Goal: Task Accomplishment & Management: Complete application form

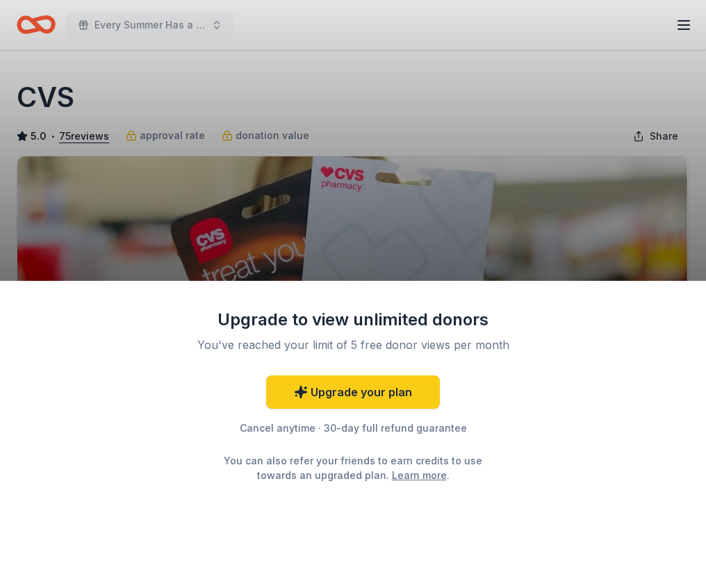
click at [686, 22] on div "Upgrade to view unlimited donors You've reached your limit of 5 free donor view…" at bounding box center [353, 280] width 706 height 561
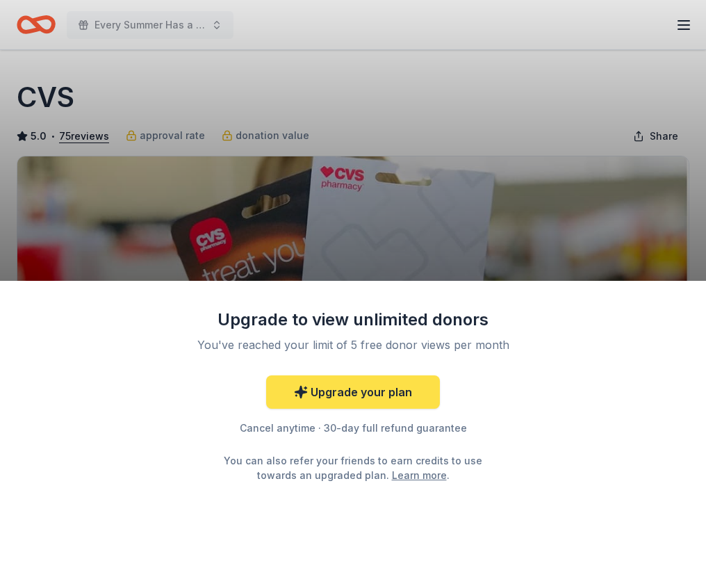
click at [335, 388] on link "Upgrade your plan" at bounding box center [353, 391] width 174 height 33
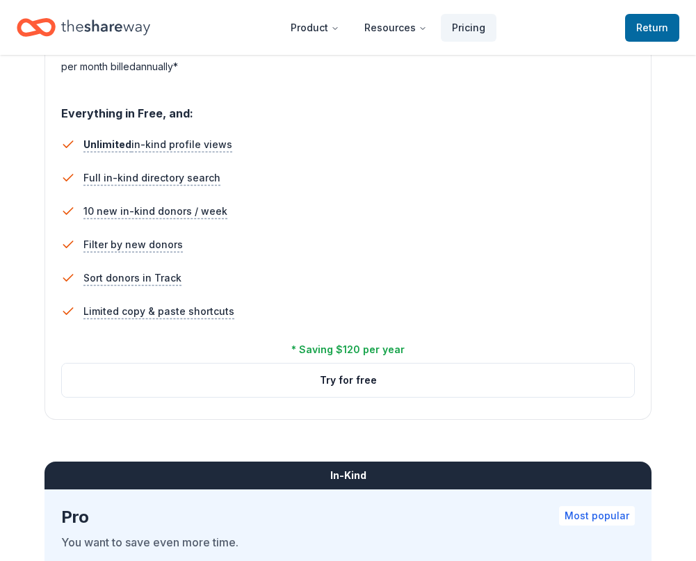
scroll to position [903, 0]
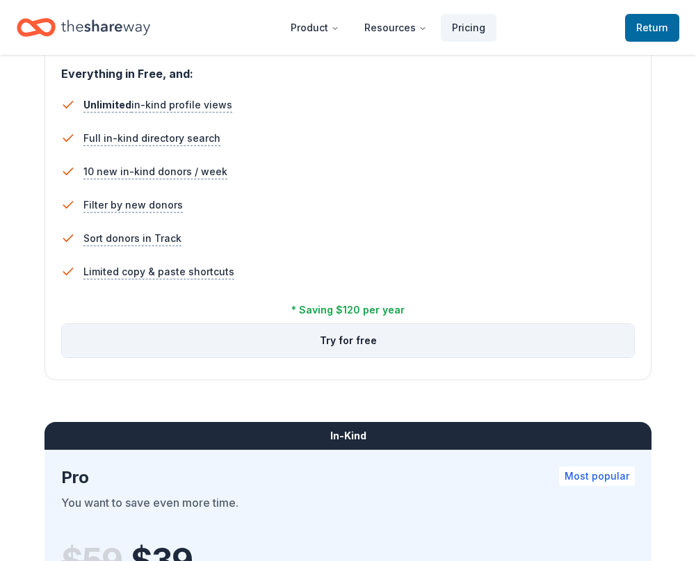
click at [332, 340] on button "Try for free" at bounding box center [348, 340] width 572 height 33
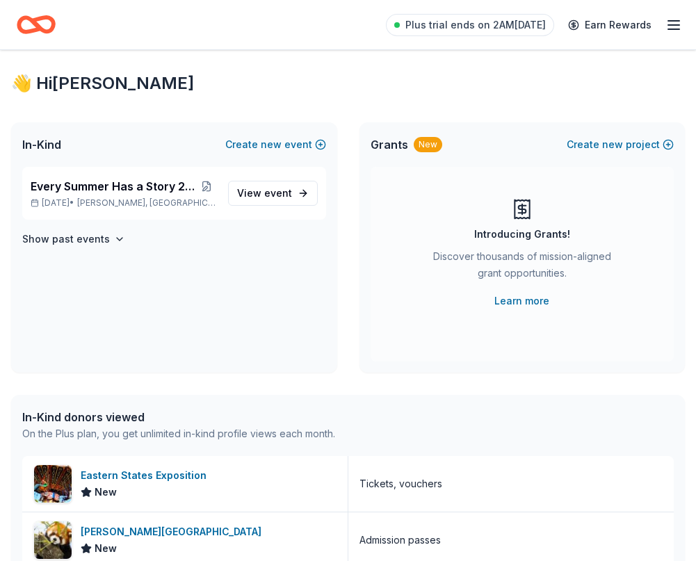
click at [40, 17] on icon "Home" at bounding box center [43, 24] width 22 height 14
click at [279, 190] on span "event" at bounding box center [278, 193] width 28 height 12
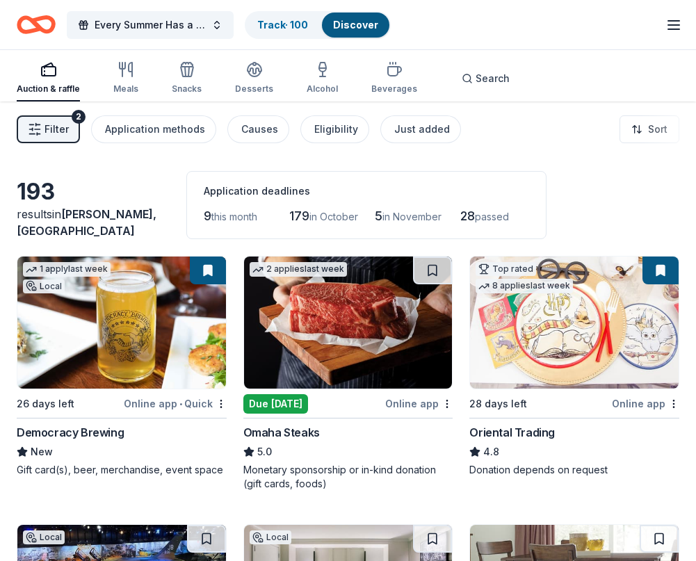
click at [376, 466] on div "Monetary sponsorship or in-kind donation (gift cards, foods)" at bounding box center [348, 477] width 210 height 28
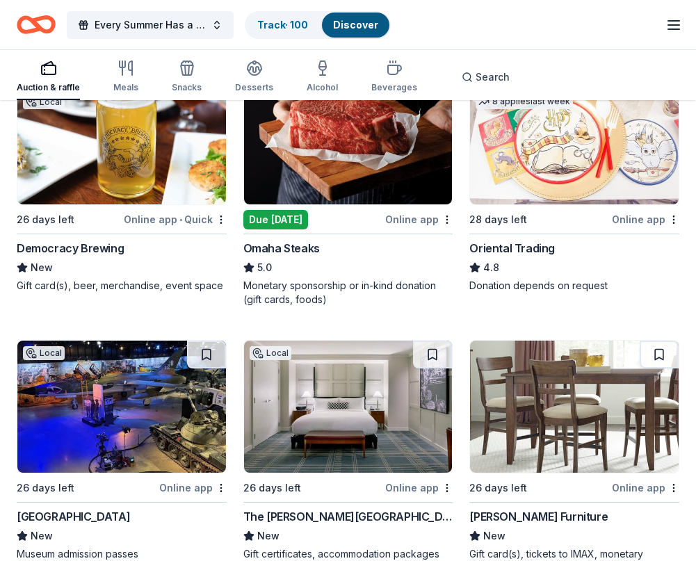
scroll to position [208, 0]
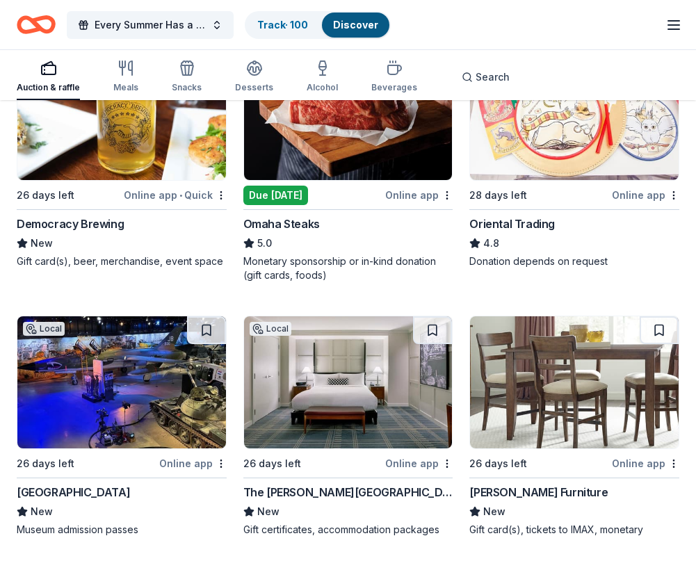
click at [531, 224] on div "Oriental Trading" at bounding box center [511, 223] width 85 height 17
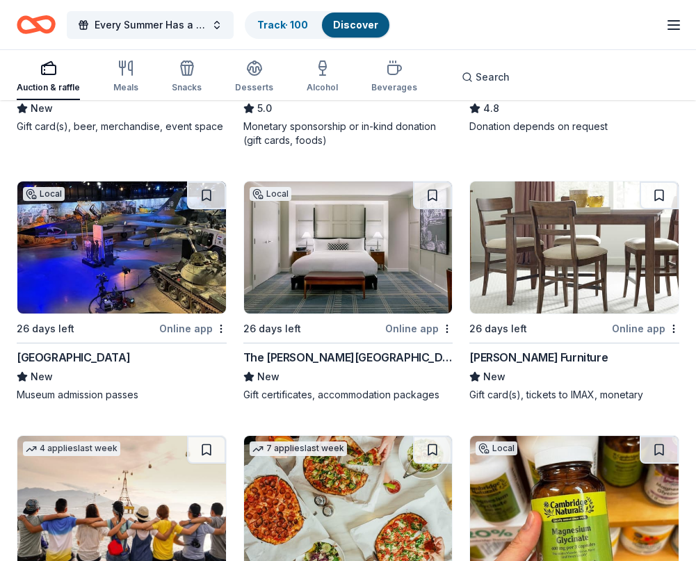
scroll to position [347, 0]
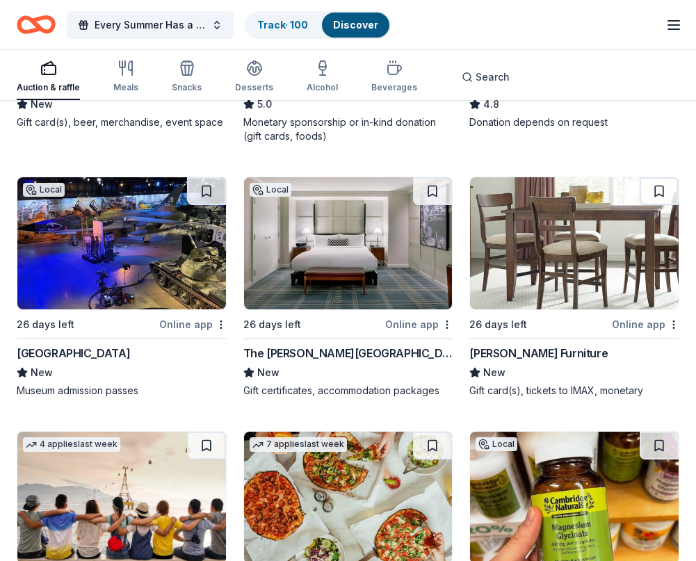
click at [319, 351] on div "The Charles Hotel" at bounding box center [348, 353] width 210 height 17
click at [518, 350] on div "Jordan's Furniture" at bounding box center [538, 353] width 138 height 17
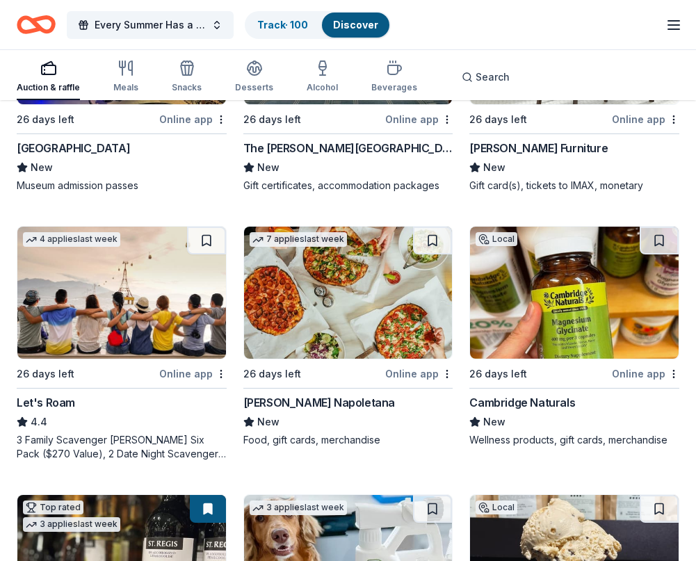
scroll to position [556, 0]
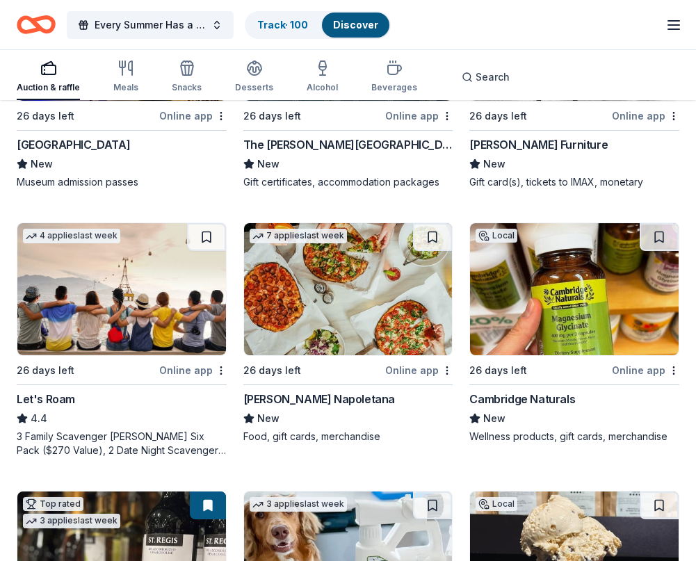
click at [354, 398] on div "Frank Pepe Pizzeria Napoletana" at bounding box center [319, 399] width 152 height 17
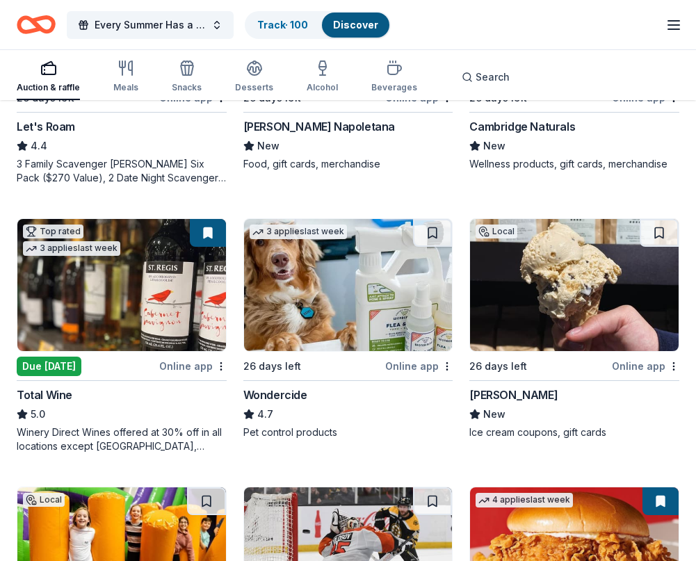
scroll to position [834, 0]
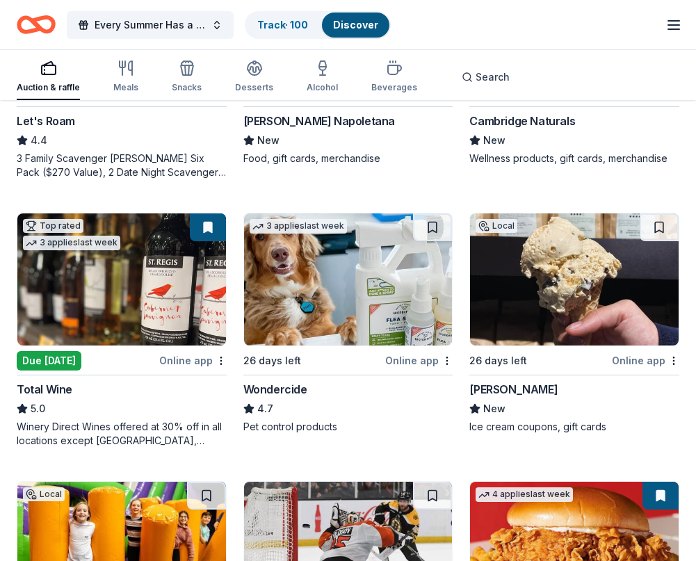
click at [60, 357] on div "Due [DATE]" at bounding box center [49, 360] width 65 height 19
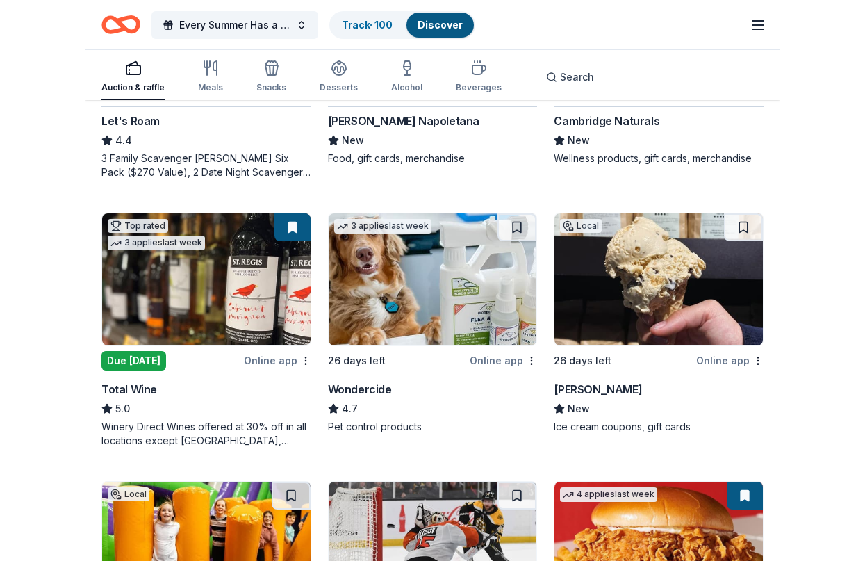
scroll to position [903, 0]
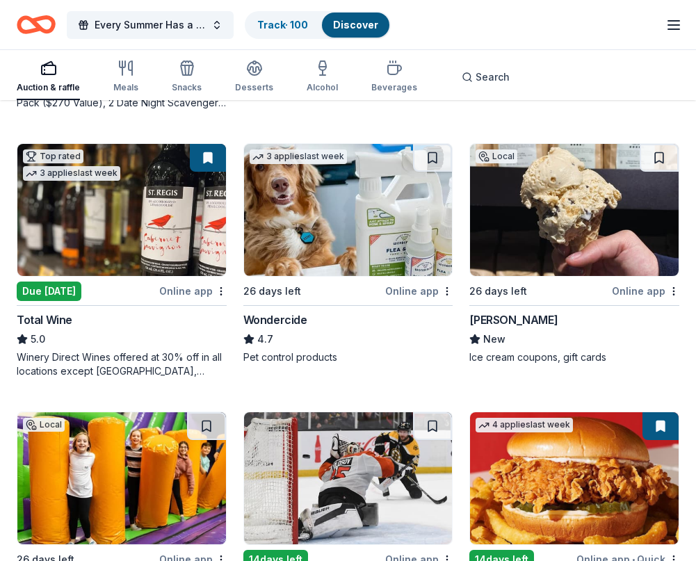
click at [530, 355] on div "Ice cream coupons, gift cards" at bounding box center [574, 357] width 210 height 14
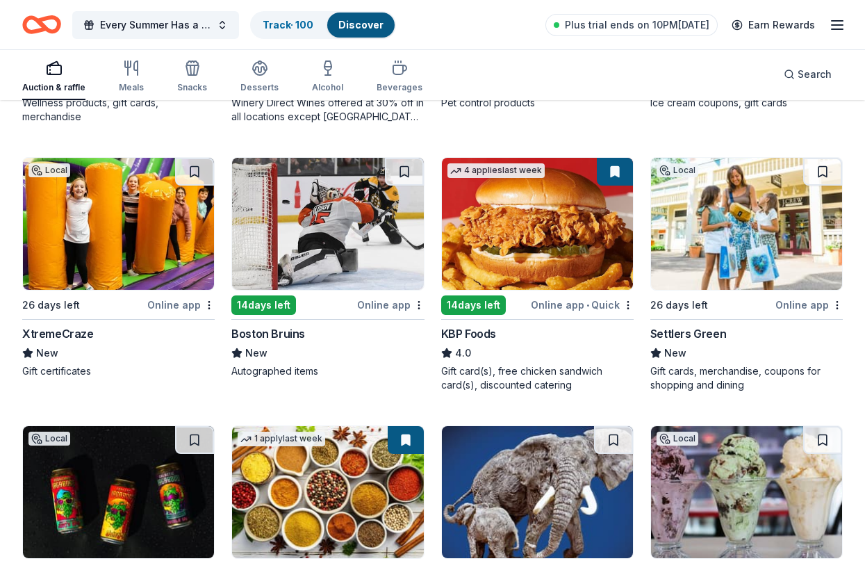
click at [286, 331] on div "Boston Bruins" at bounding box center [268, 333] width 74 height 17
click at [356, 265] on img at bounding box center [327, 224] width 191 height 132
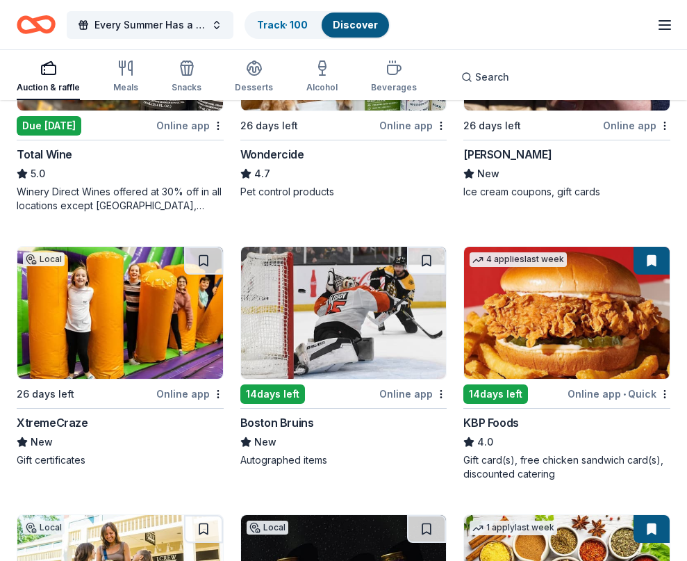
scroll to position [1112, 0]
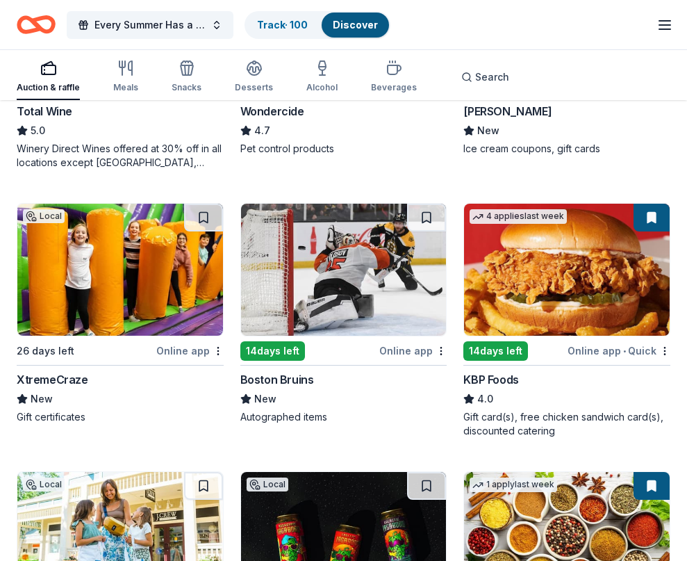
click at [566, 304] on img at bounding box center [567, 270] width 206 height 132
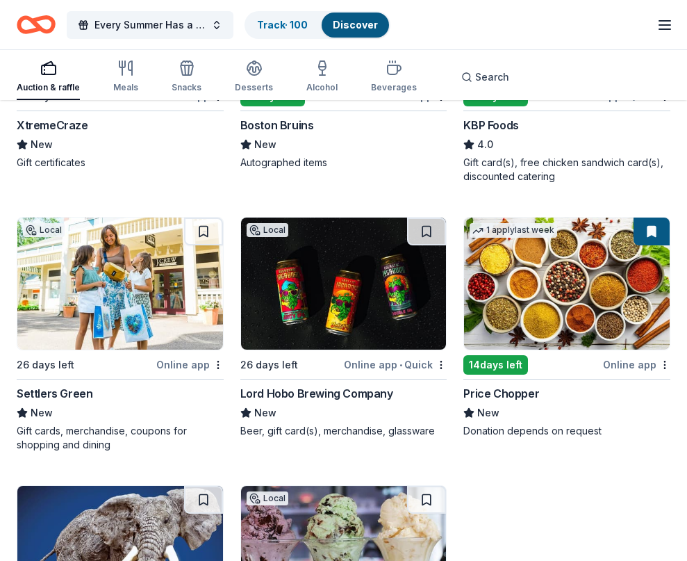
scroll to position [1390, 0]
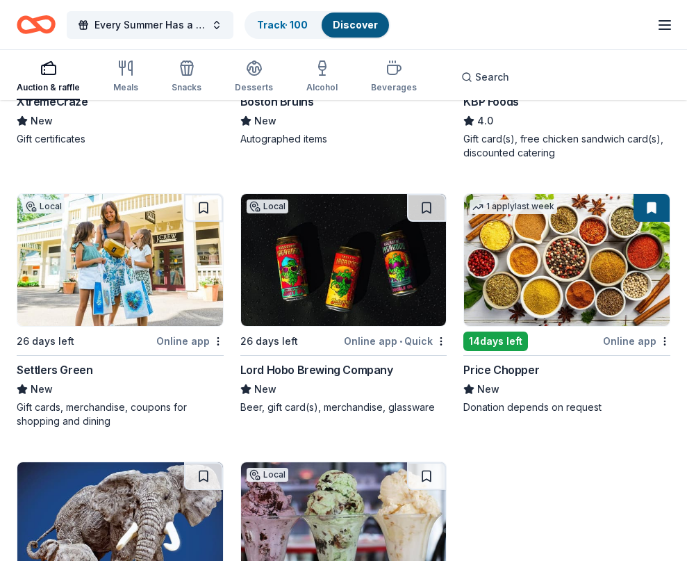
click at [546, 300] on img at bounding box center [567, 260] width 206 height 132
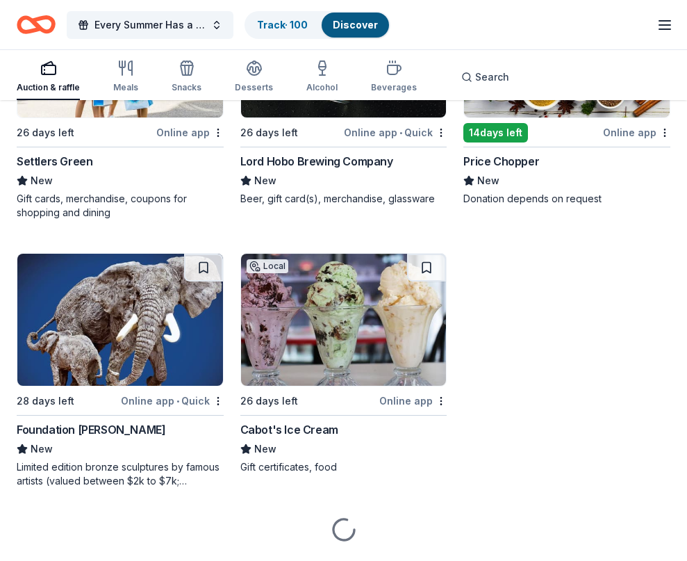
scroll to position [1637, 0]
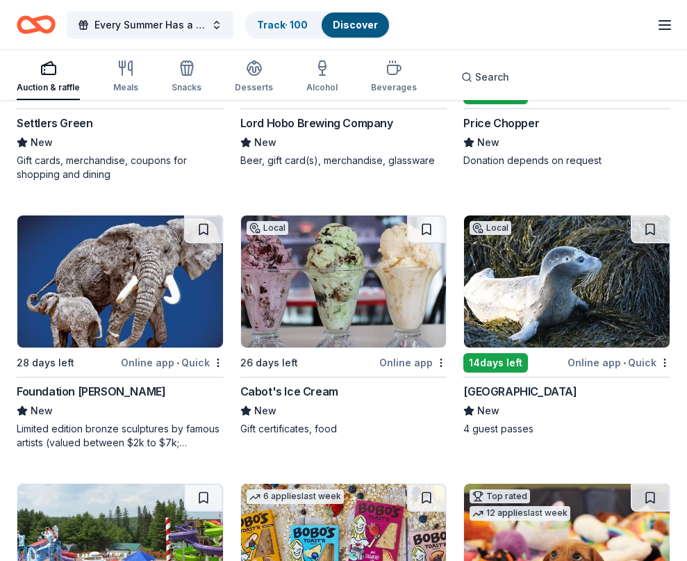
click at [314, 387] on div "Cabot's Ice Cream" at bounding box center [289, 391] width 98 height 17
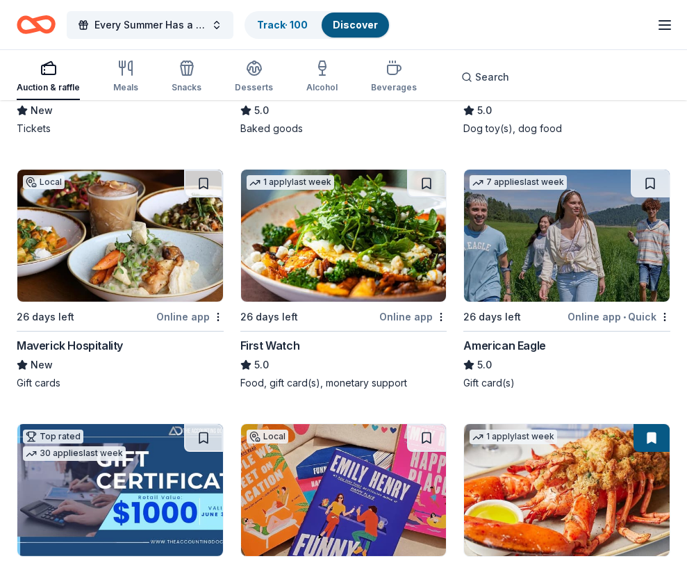
scroll to position [2262, 0]
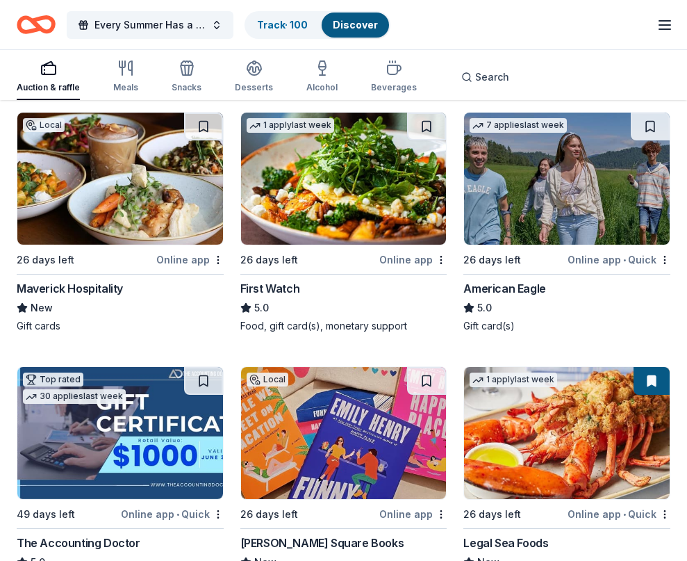
click at [106, 284] on div "Maverick Hospitality" at bounding box center [70, 288] width 106 height 17
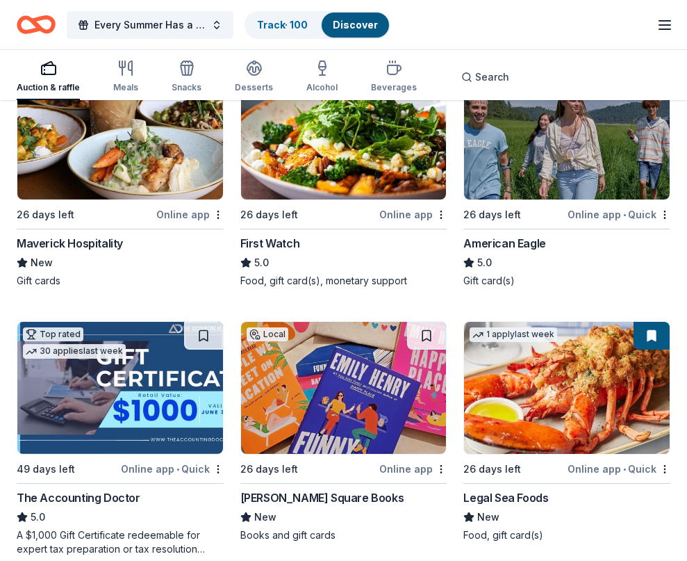
scroll to position [2332, 0]
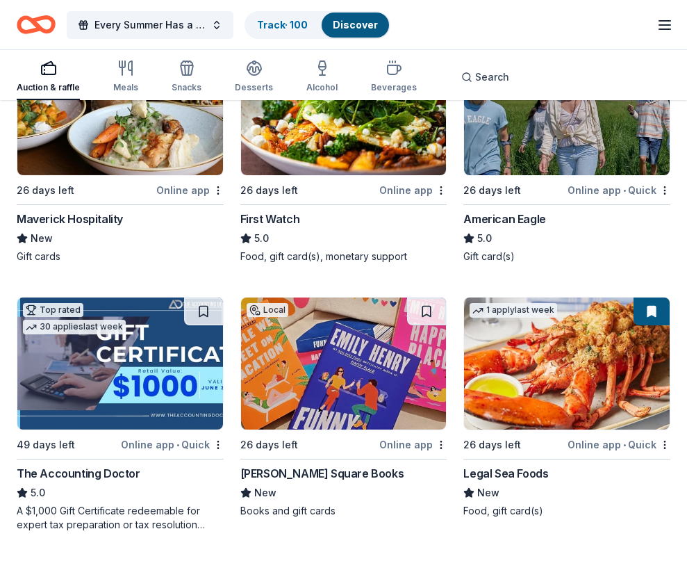
click at [615, 186] on div "Online app • Quick" at bounding box center [619, 189] width 103 height 17
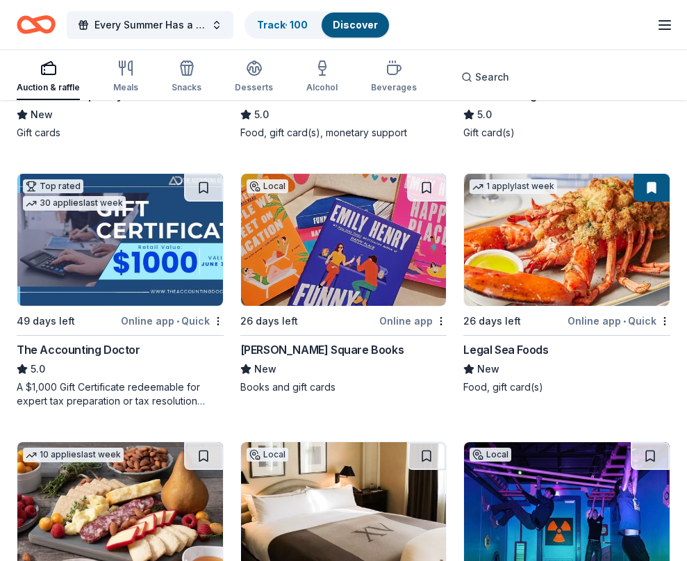
scroll to position [2471, 0]
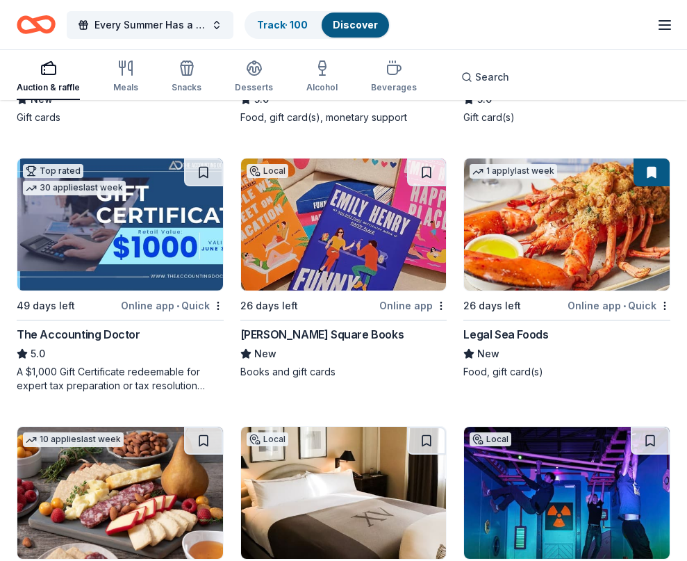
click at [523, 329] on div "Legal Sea Foods" at bounding box center [506, 334] width 85 height 17
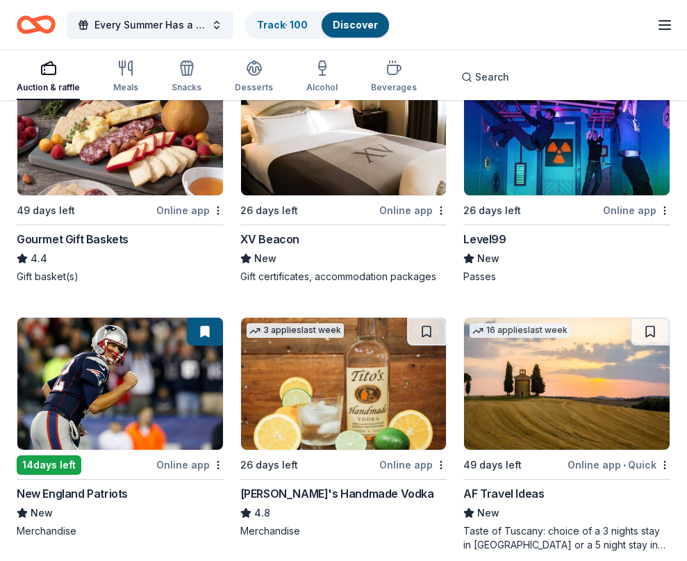
scroll to position [2888, 0]
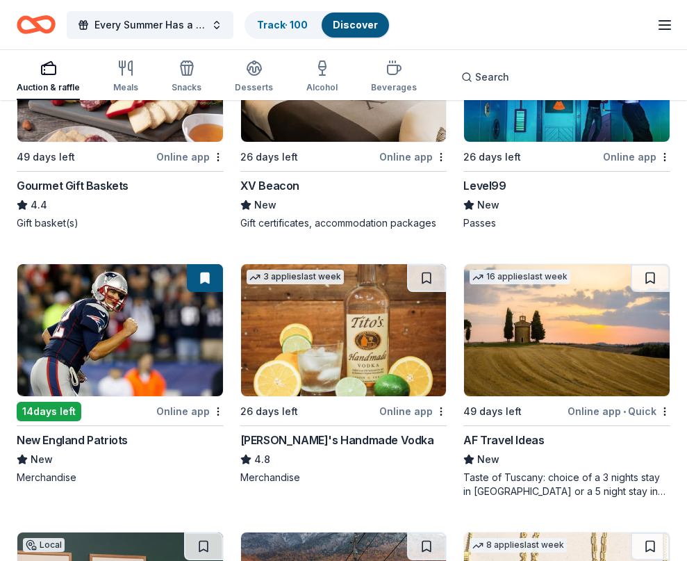
click at [128, 363] on img at bounding box center [120, 330] width 206 height 132
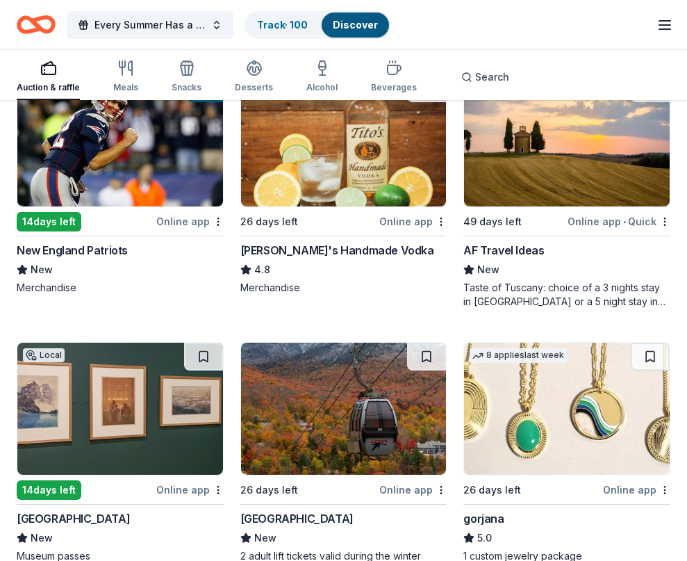
scroll to position [3235, 0]
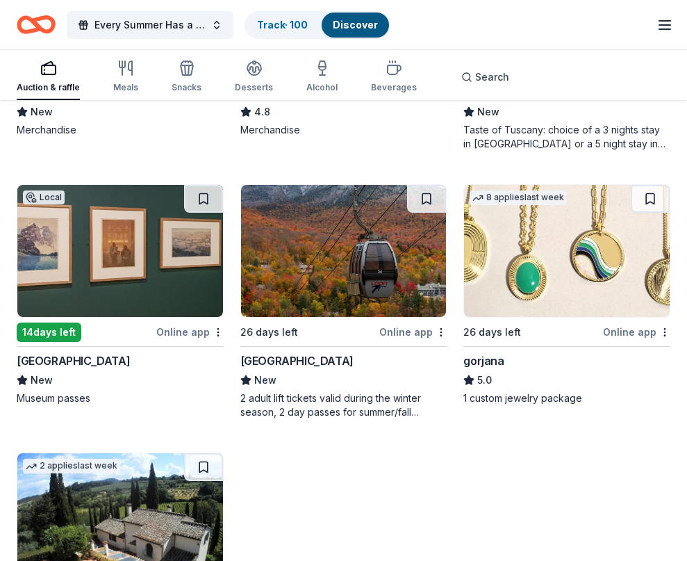
click at [339, 357] on div "[GEOGRAPHIC_DATA]" at bounding box center [296, 360] width 113 height 17
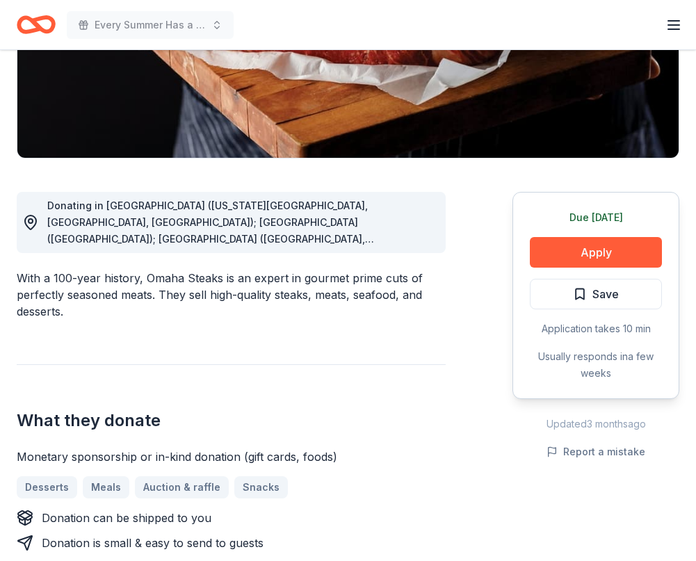
scroll to position [278, 0]
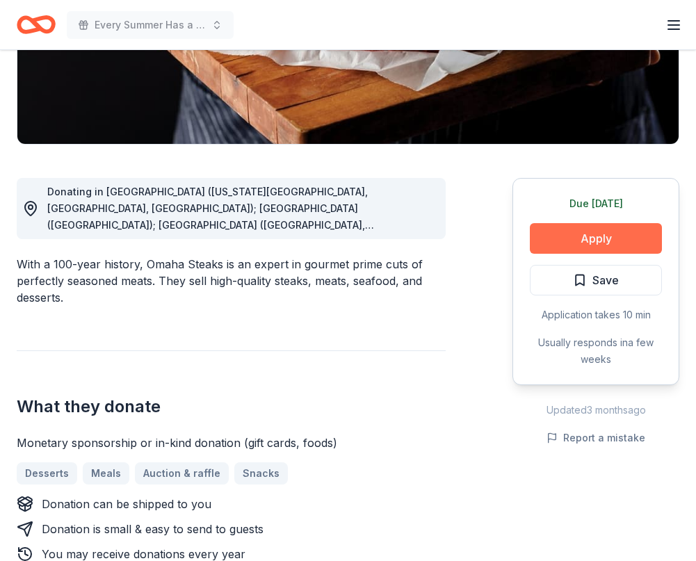
click at [580, 240] on button "Apply" at bounding box center [596, 238] width 132 height 31
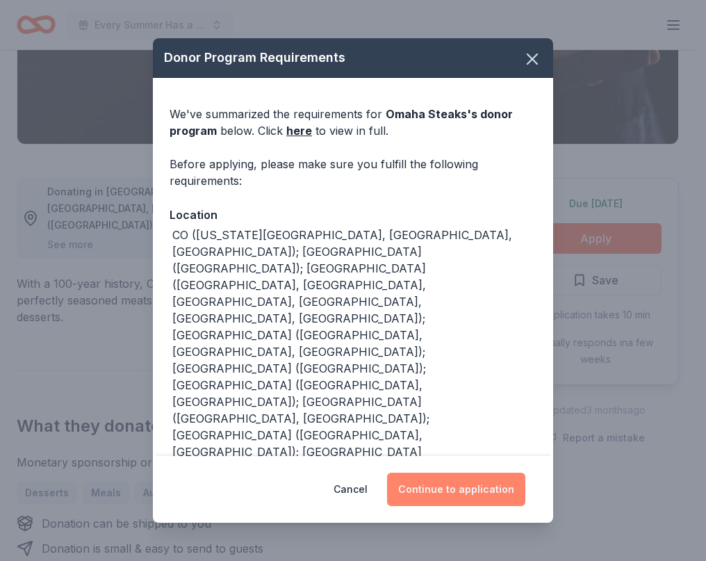
click at [458, 490] on button "Continue to application" at bounding box center [456, 489] width 138 height 33
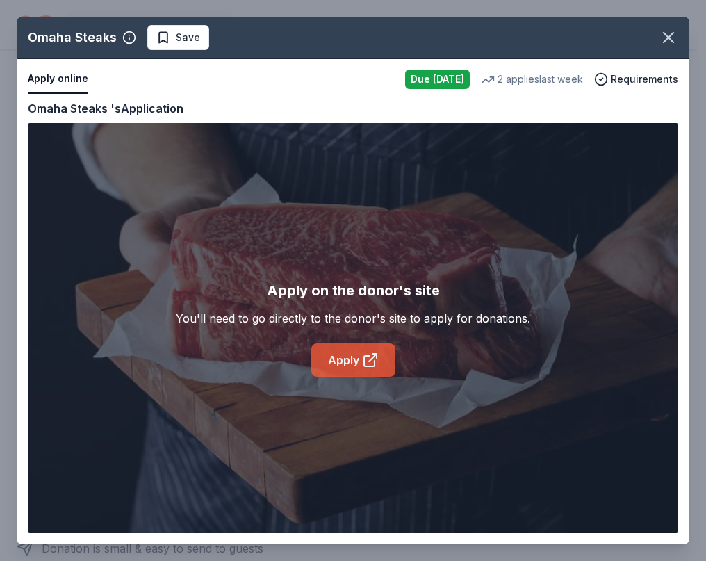
click at [348, 364] on link "Apply" at bounding box center [353, 359] width 84 height 33
click at [677, 35] on icon "button" at bounding box center [668, 37] width 19 height 19
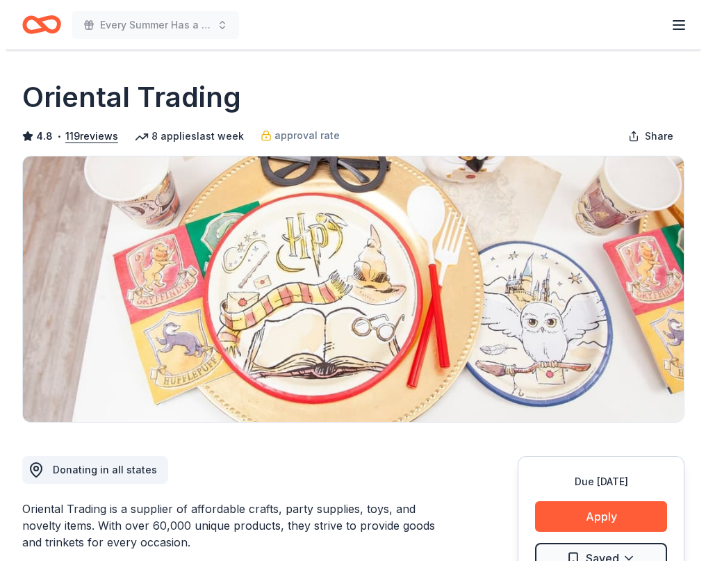
scroll to position [278, 0]
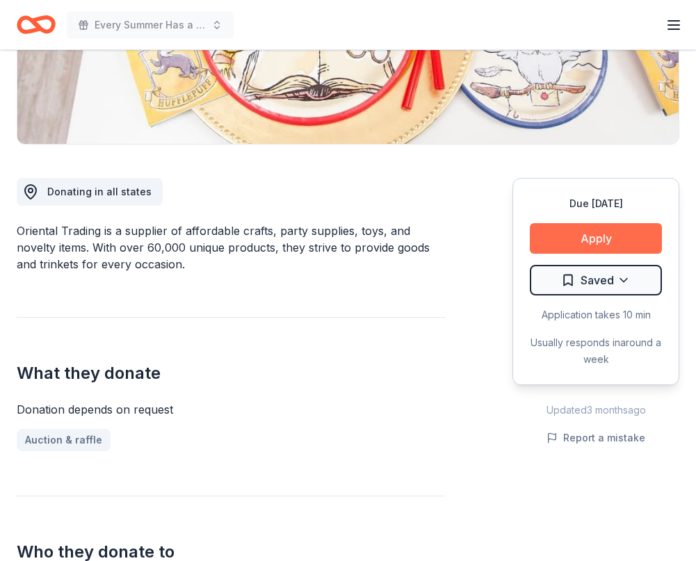
click at [594, 234] on button "Apply" at bounding box center [596, 238] width 132 height 31
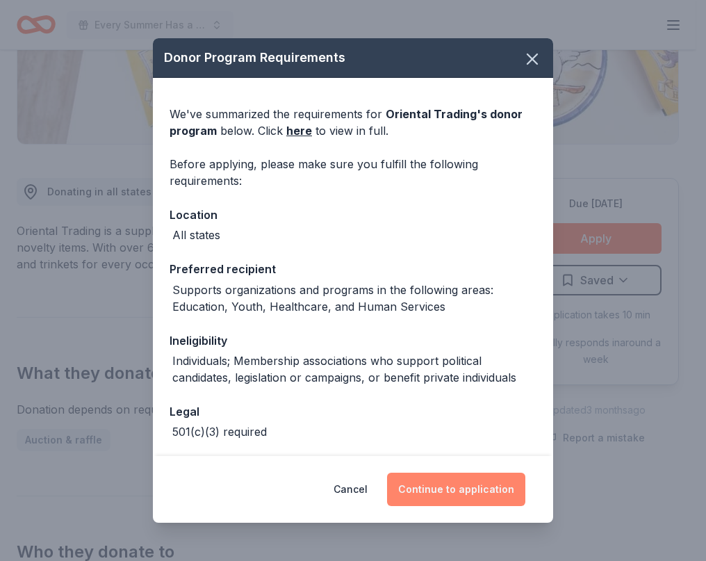
click at [440, 487] on button "Continue to application" at bounding box center [456, 489] width 138 height 33
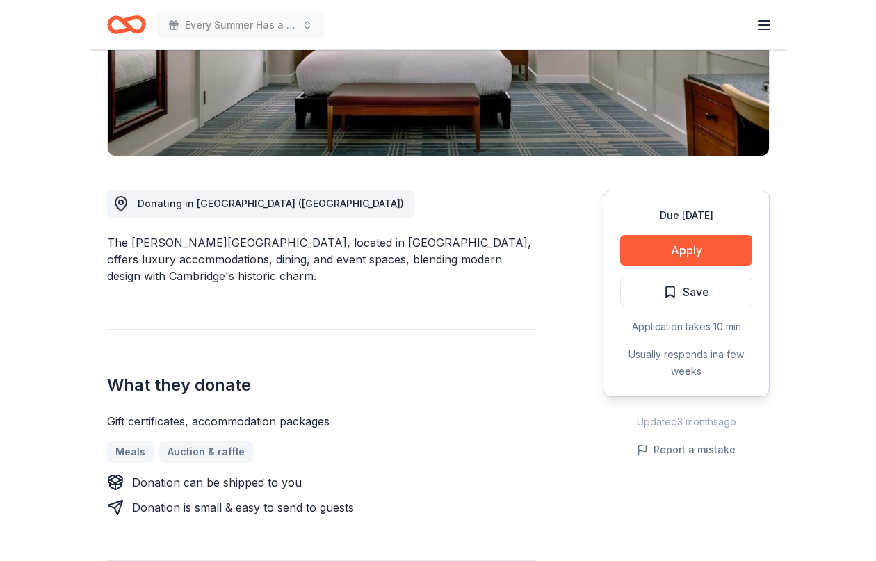
scroll to position [278, 0]
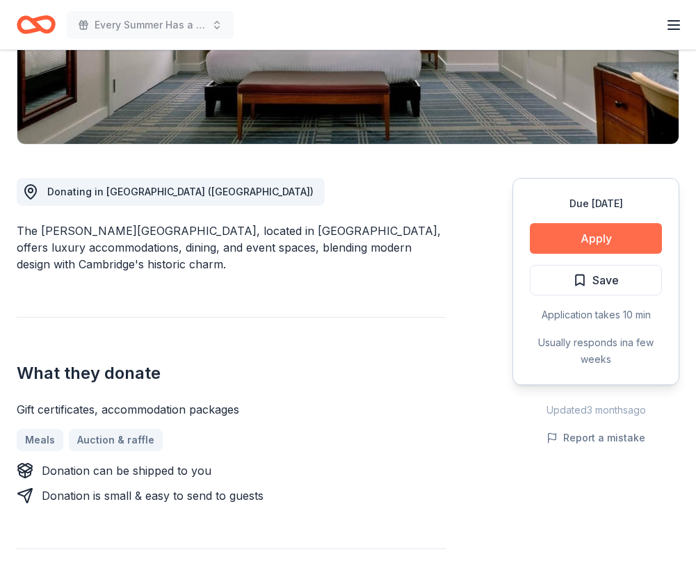
click at [588, 238] on button "Apply" at bounding box center [596, 238] width 132 height 31
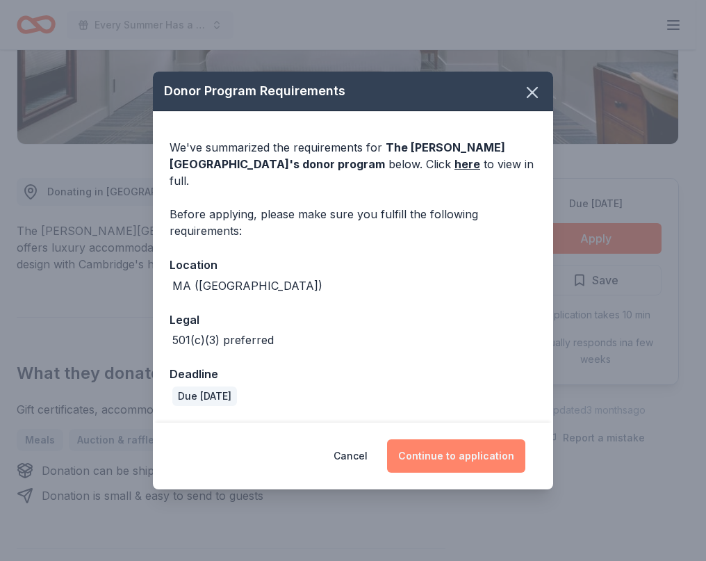
click at [463, 443] on button "Continue to application" at bounding box center [456, 455] width 138 height 33
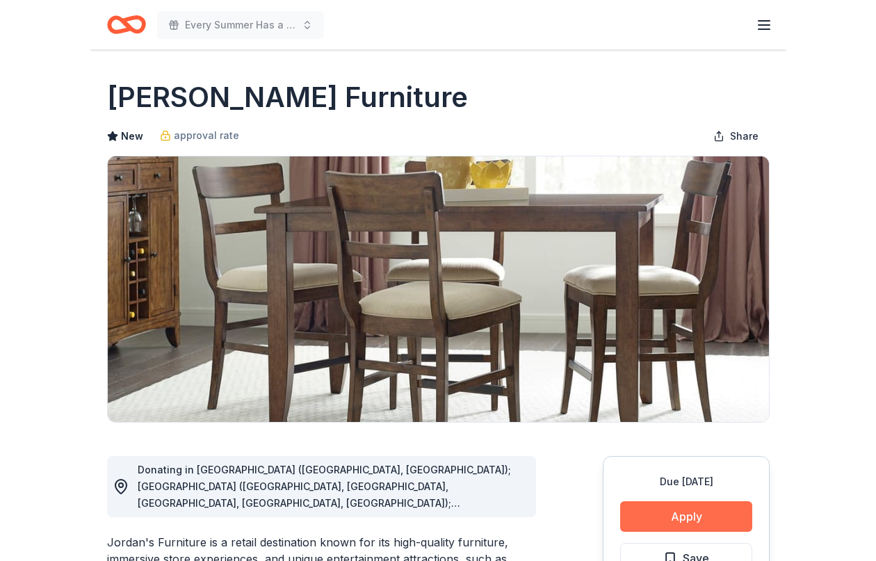
scroll to position [208, 0]
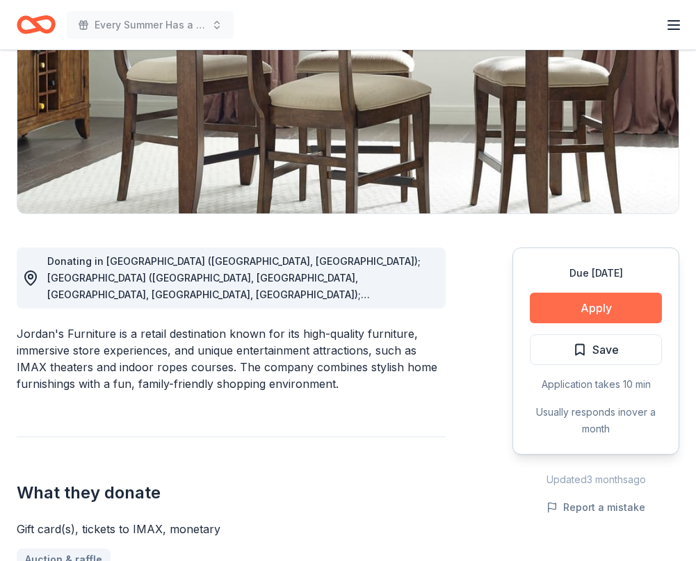
click at [590, 307] on button "Apply" at bounding box center [596, 308] width 132 height 31
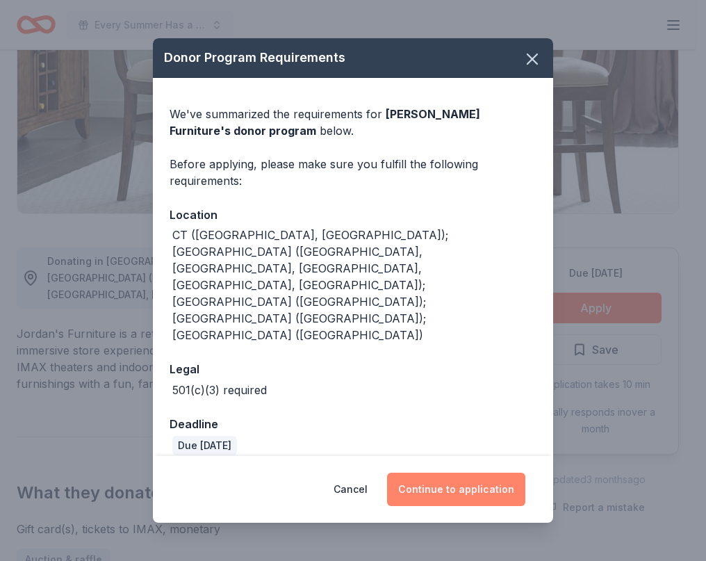
click at [445, 473] on button "Continue to application" at bounding box center [456, 489] width 138 height 33
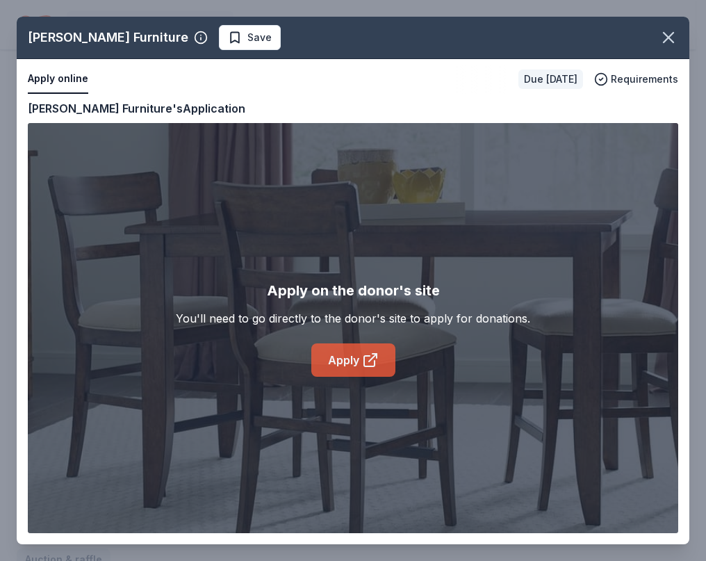
click at [363, 361] on icon at bounding box center [370, 360] width 17 height 17
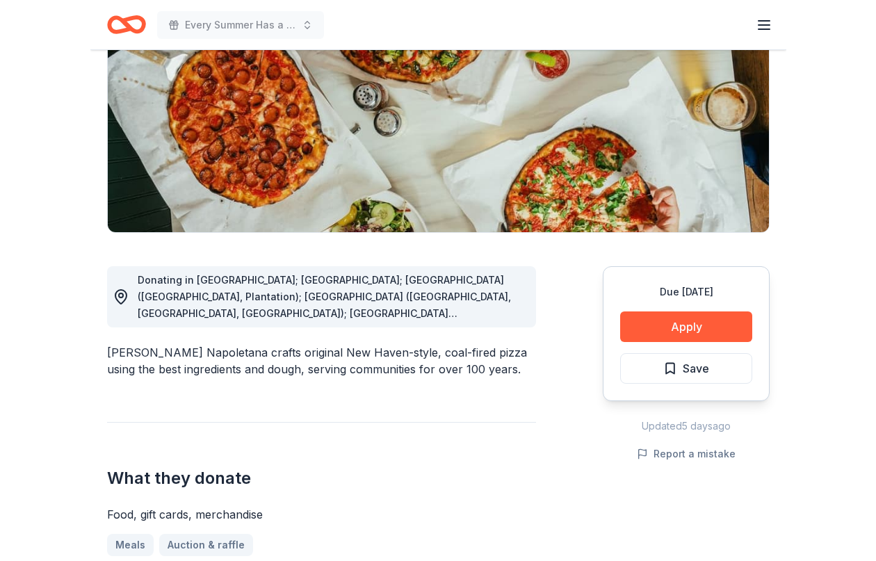
scroll to position [208, 0]
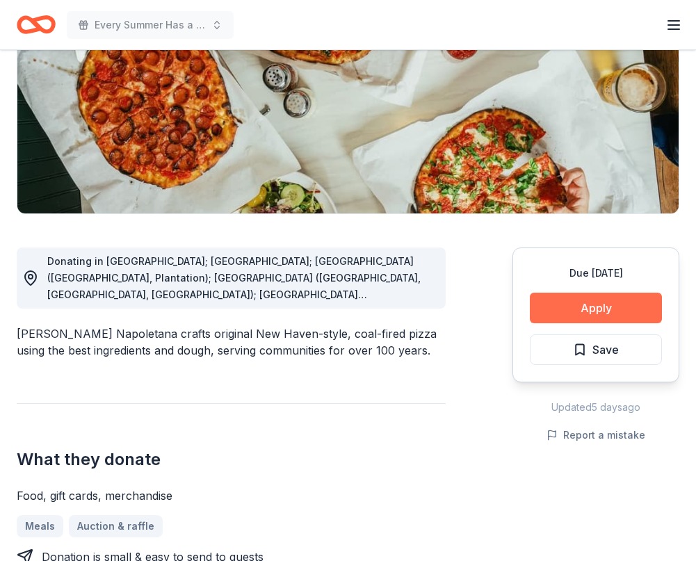
click at [594, 300] on button "Apply" at bounding box center [596, 308] width 132 height 31
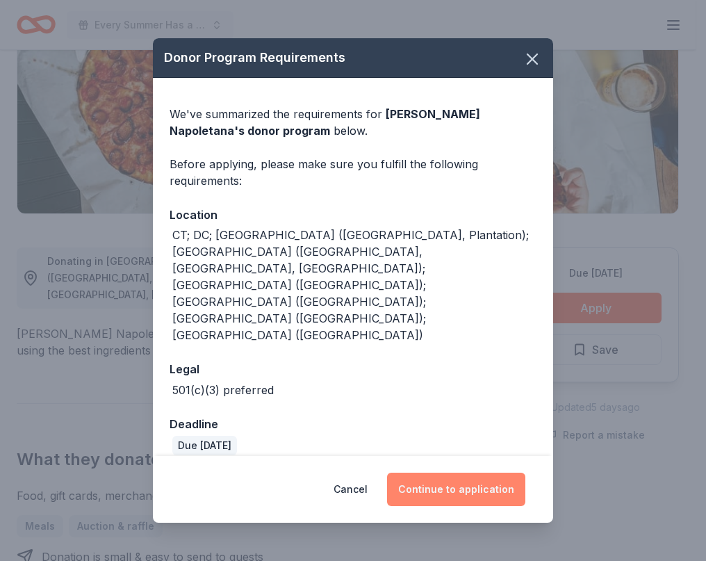
click at [455, 473] on button "Continue to application" at bounding box center [456, 489] width 138 height 33
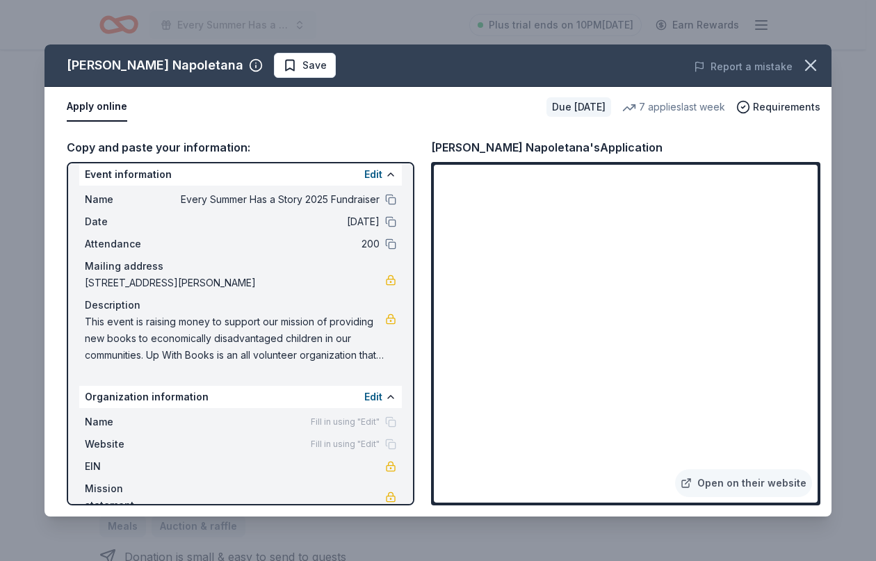
scroll to position [0, 0]
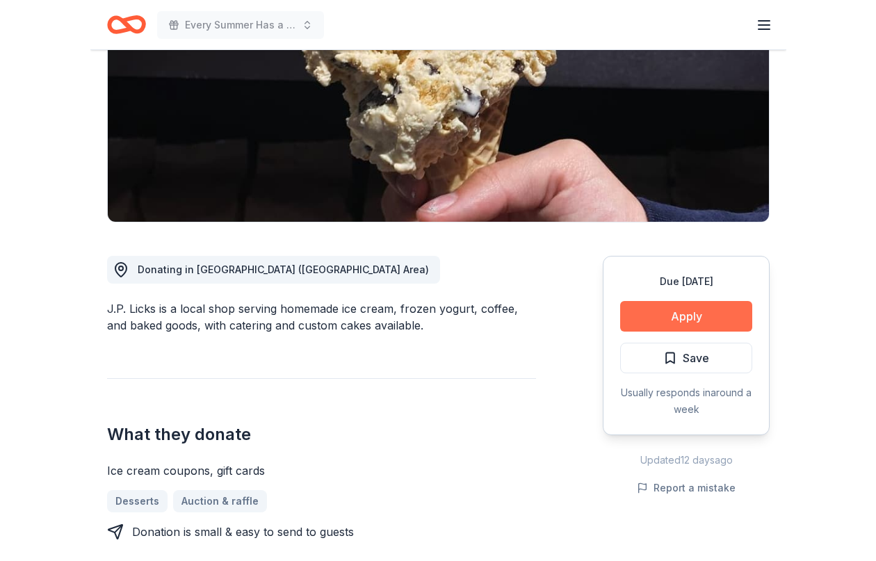
scroll to position [208, 0]
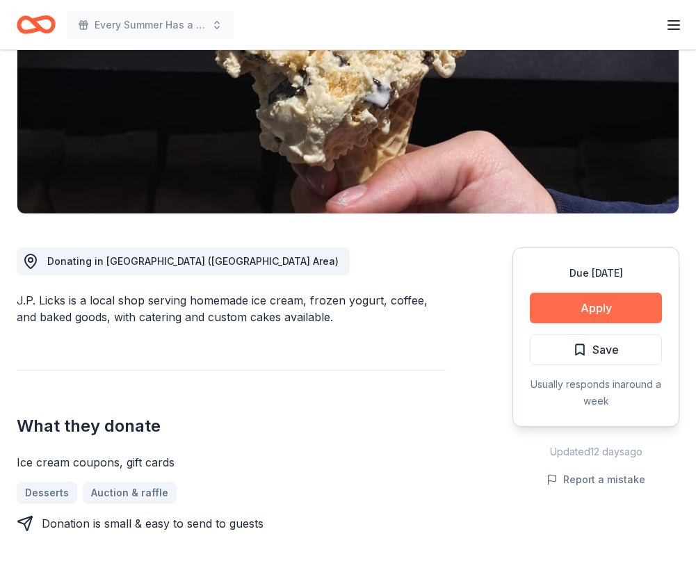
click at [594, 304] on button "Apply" at bounding box center [596, 308] width 132 height 31
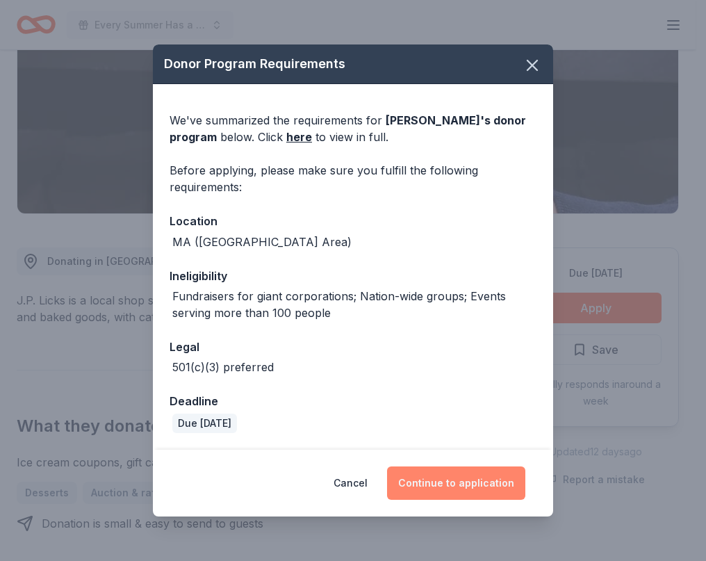
click at [470, 480] on button "Continue to application" at bounding box center [456, 482] width 138 height 33
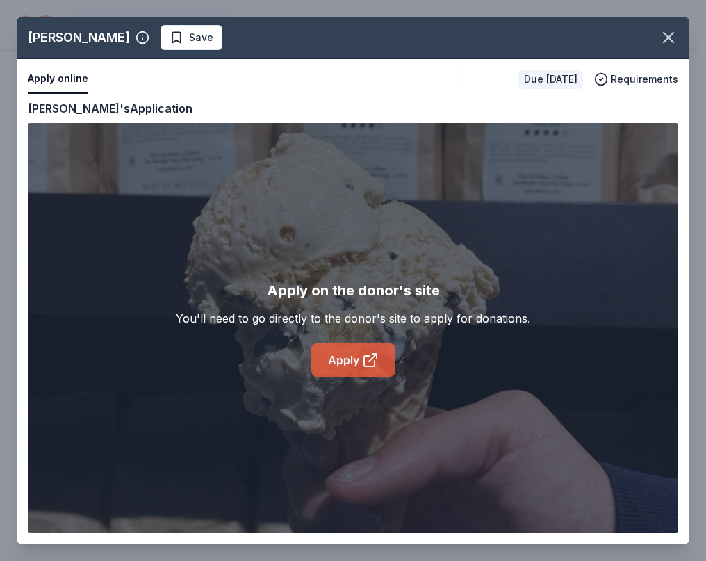
click at [338, 361] on link "Apply" at bounding box center [353, 359] width 84 height 33
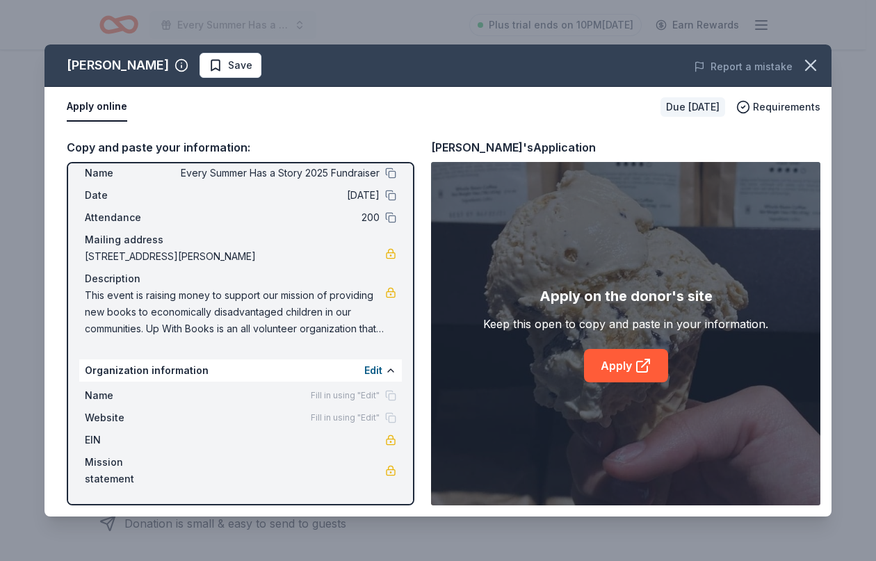
scroll to position [0, 0]
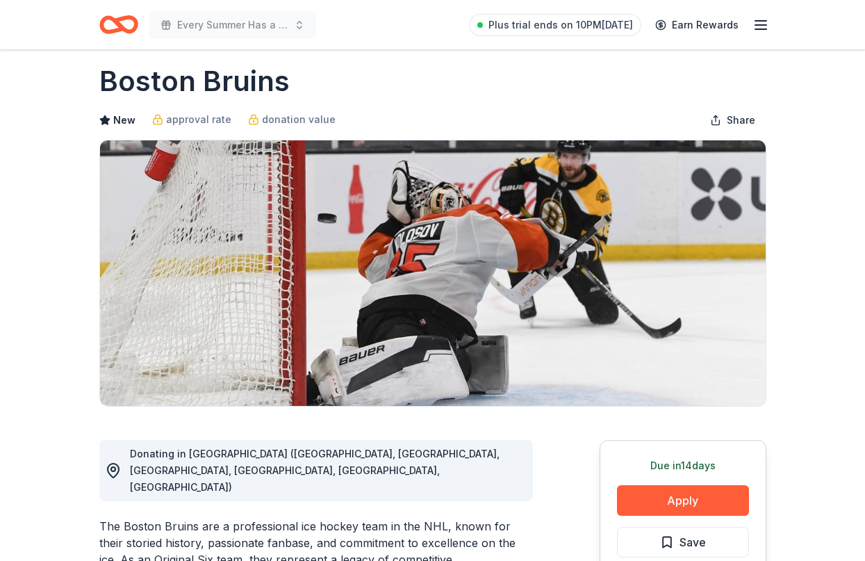
scroll to position [139, 0]
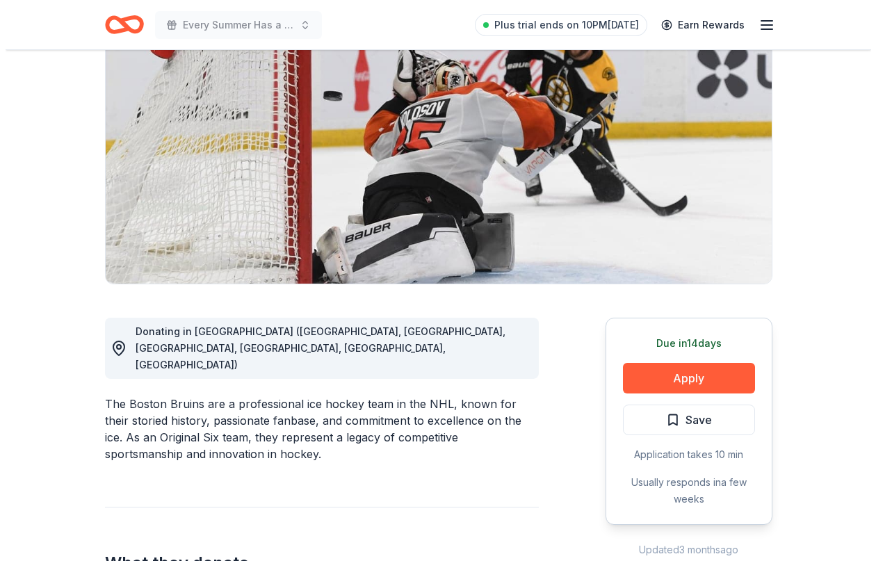
scroll to position [139, 0]
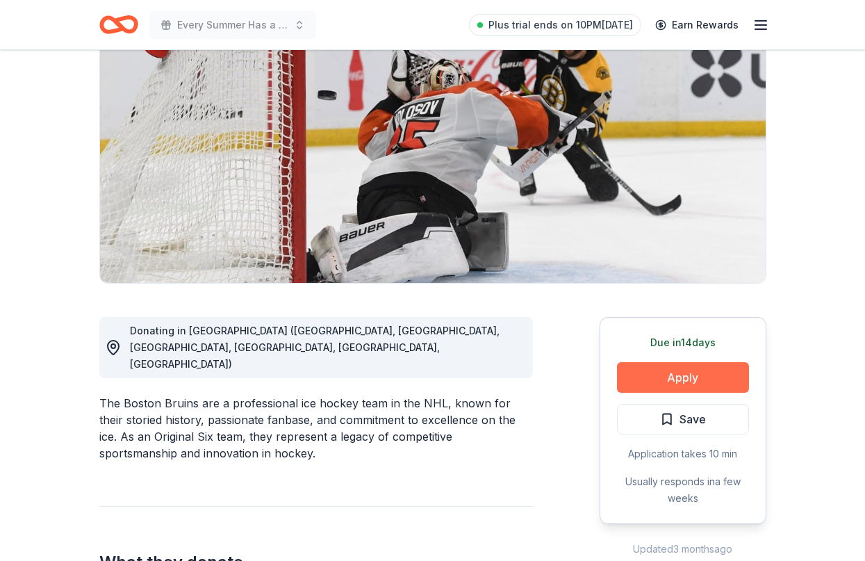
click at [694, 373] on button "Apply" at bounding box center [683, 377] width 132 height 31
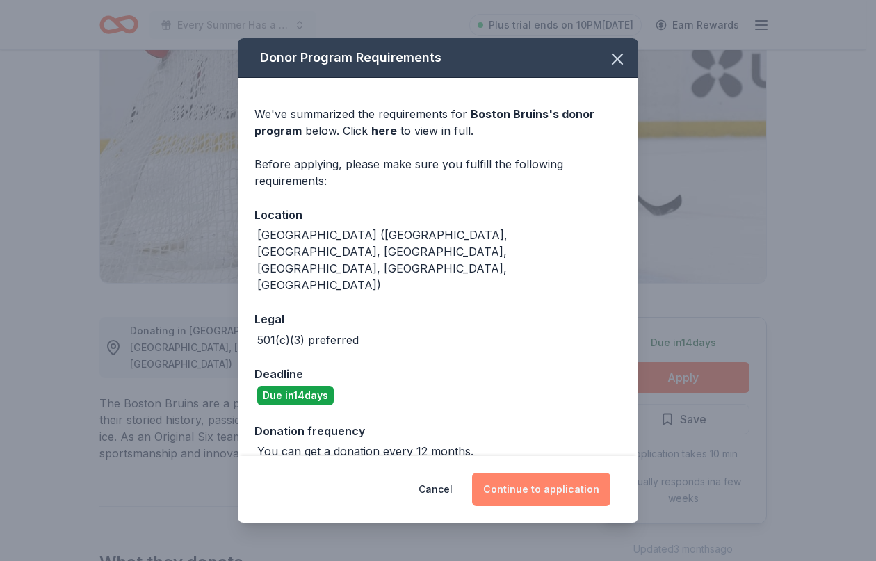
click at [531, 473] on button "Continue to application" at bounding box center [541, 489] width 138 height 33
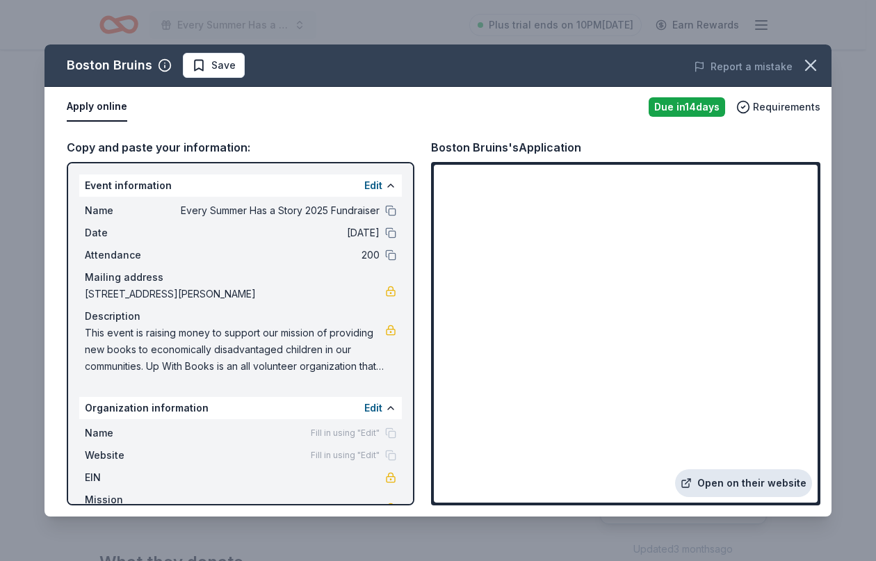
click at [748, 482] on link "Open on their website" at bounding box center [743, 483] width 137 height 28
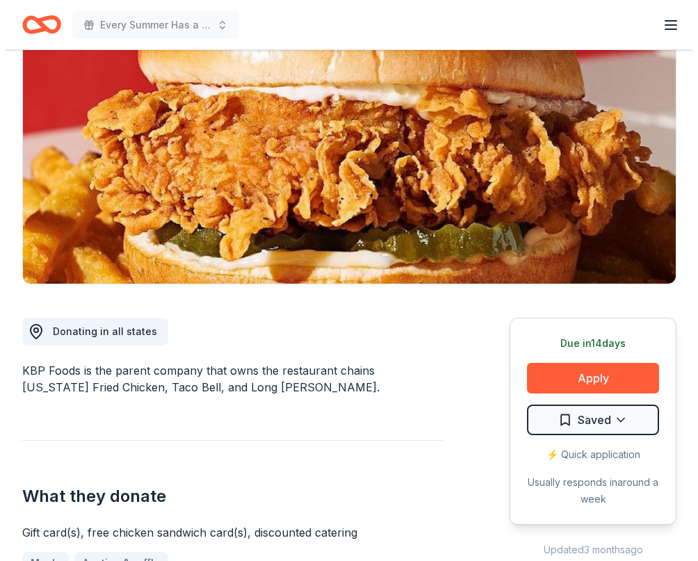
scroll to position [139, 0]
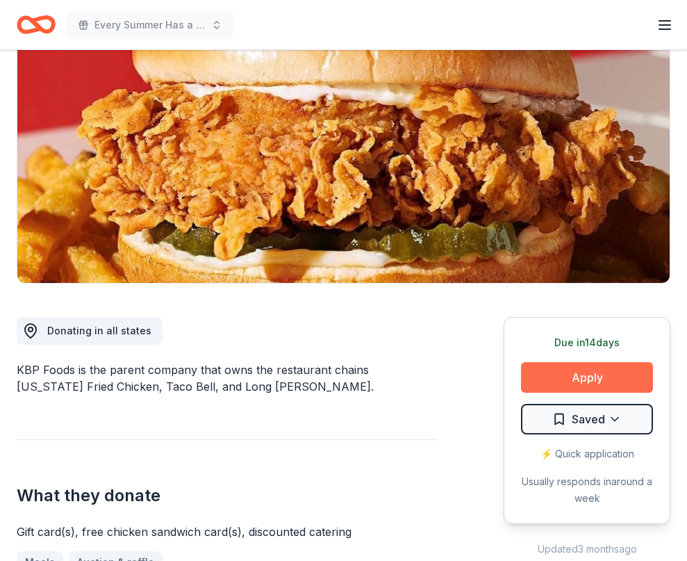
click at [559, 380] on button "Apply" at bounding box center [587, 377] width 132 height 31
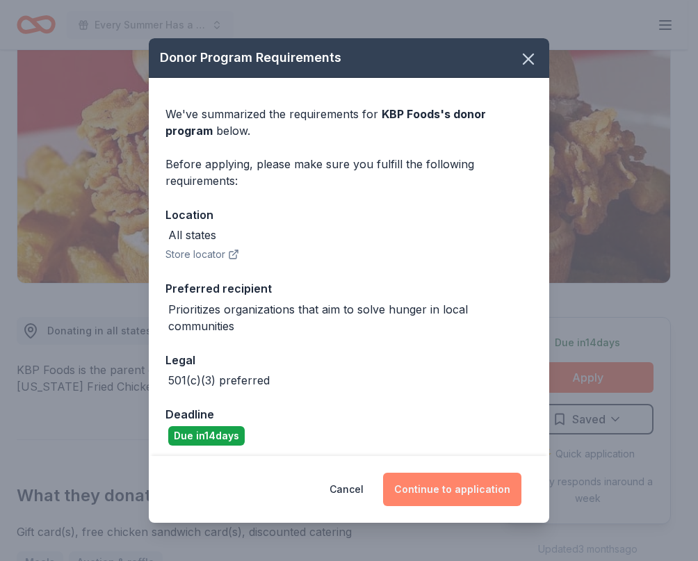
click at [455, 485] on button "Continue to application" at bounding box center [452, 489] width 138 height 33
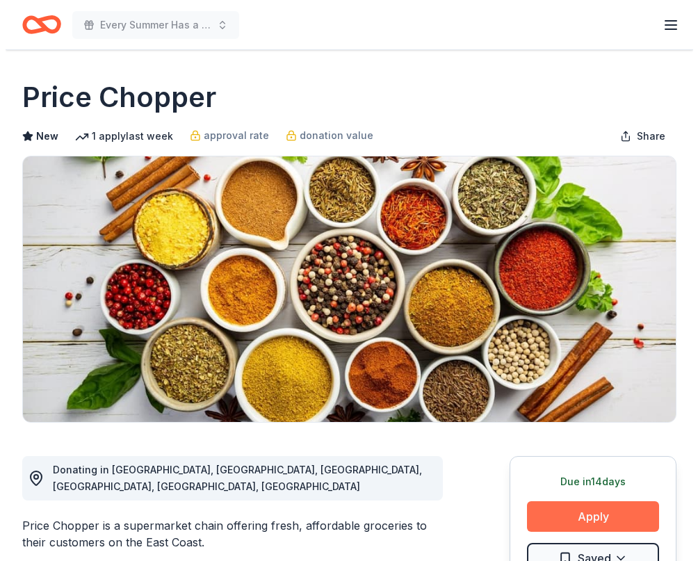
scroll to position [208, 0]
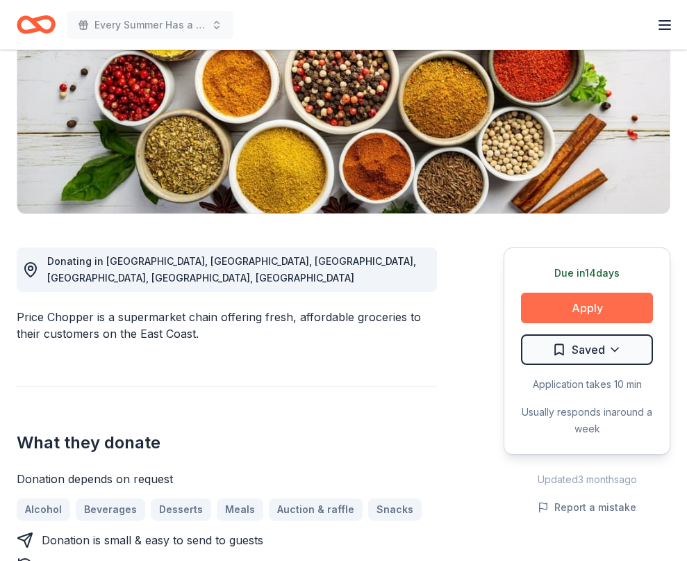
click at [589, 304] on button "Apply" at bounding box center [587, 308] width 132 height 31
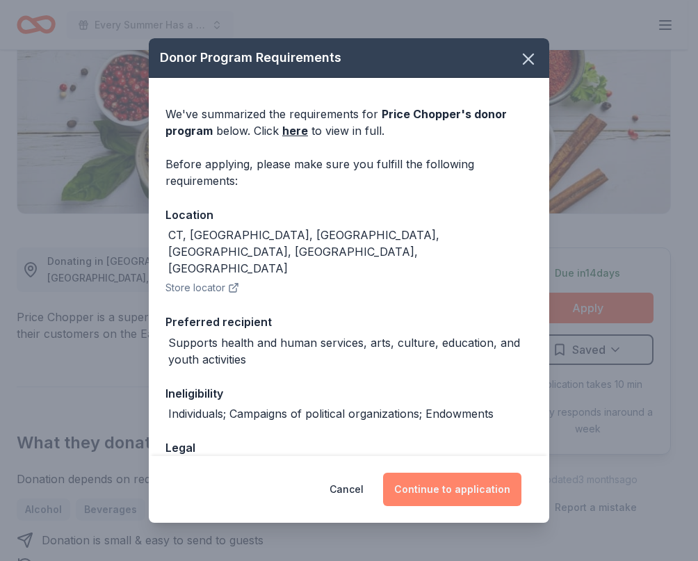
click at [461, 489] on button "Continue to application" at bounding box center [452, 489] width 138 height 33
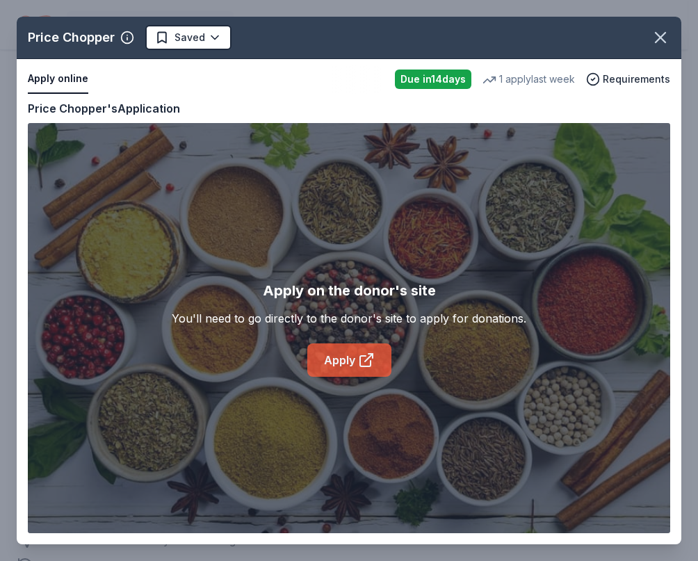
click at [365, 359] on icon at bounding box center [366, 360] width 17 height 17
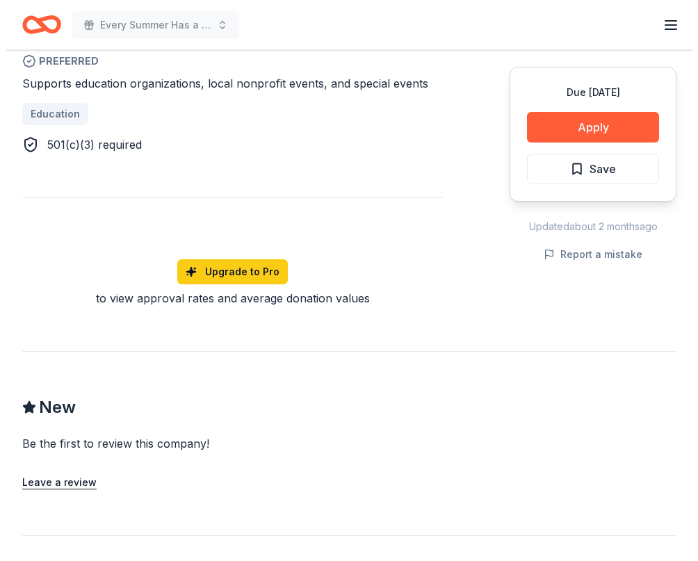
scroll to position [812, 0]
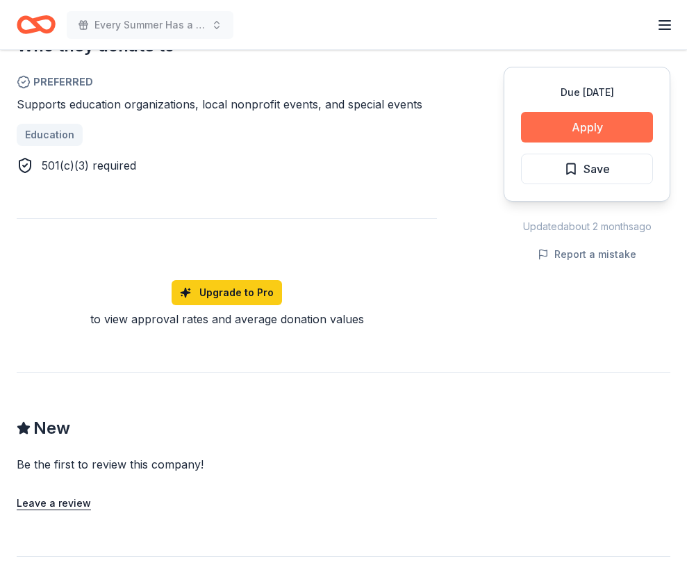
click at [598, 120] on button "Apply" at bounding box center [587, 127] width 132 height 31
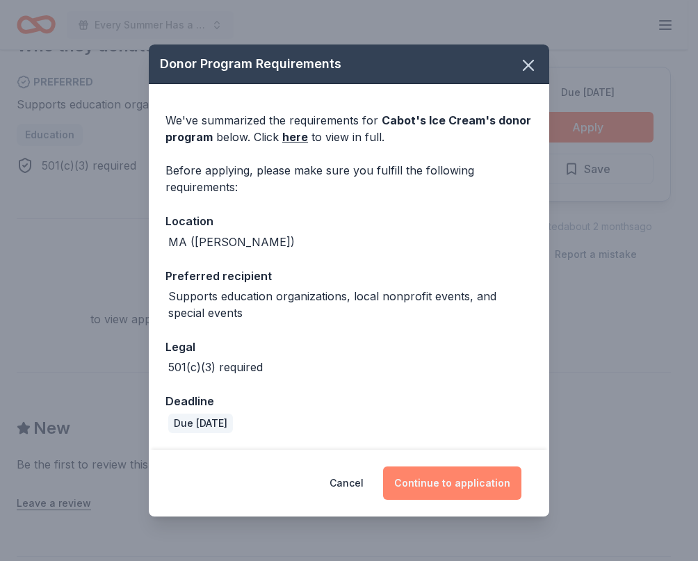
click at [442, 483] on button "Continue to application" at bounding box center [452, 482] width 138 height 33
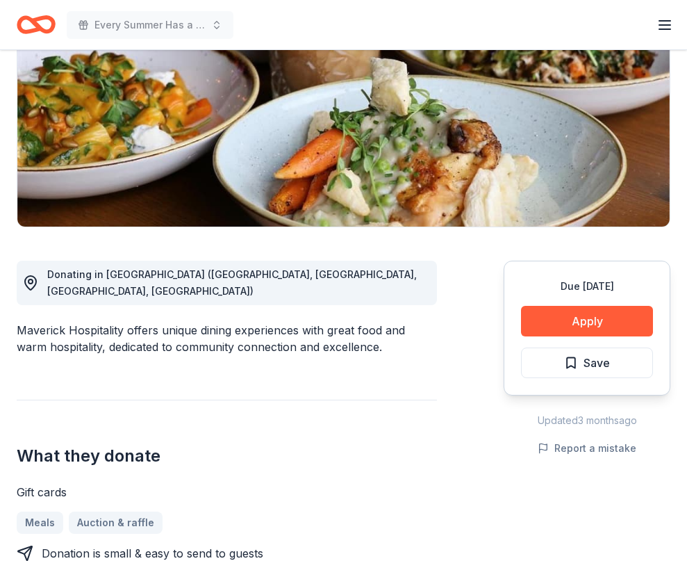
scroll to position [208, 0]
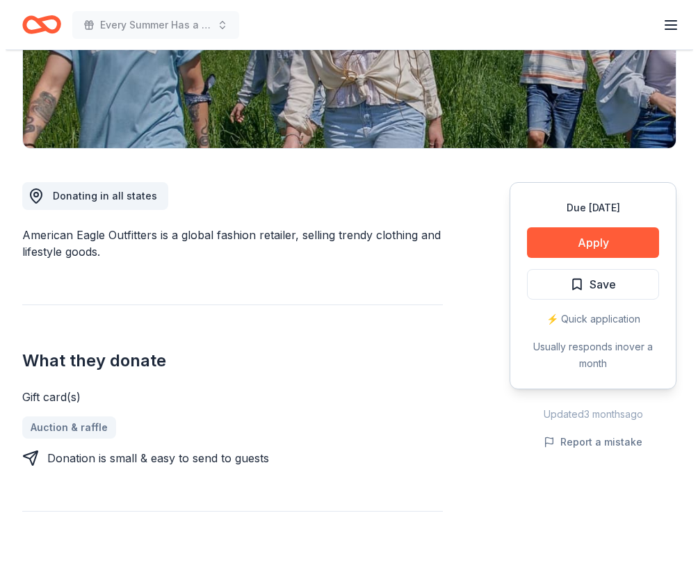
scroll to position [278, 0]
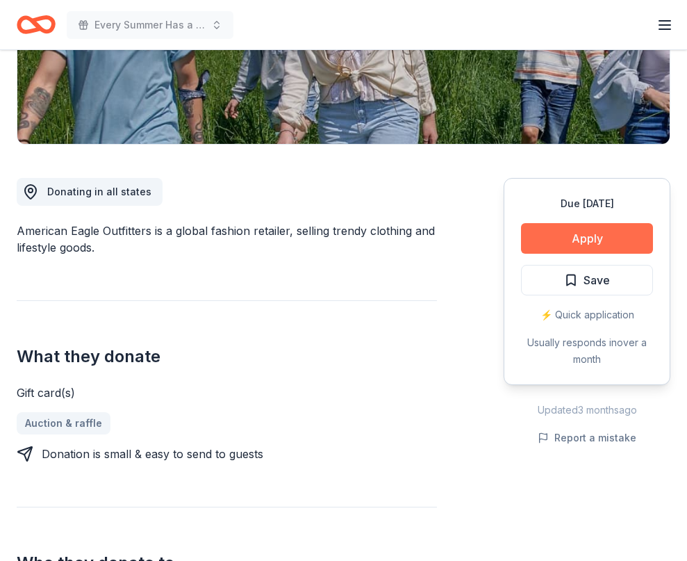
click at [585, 233] on button "Apply" at bounding box center [587, 238] width 132 height 31
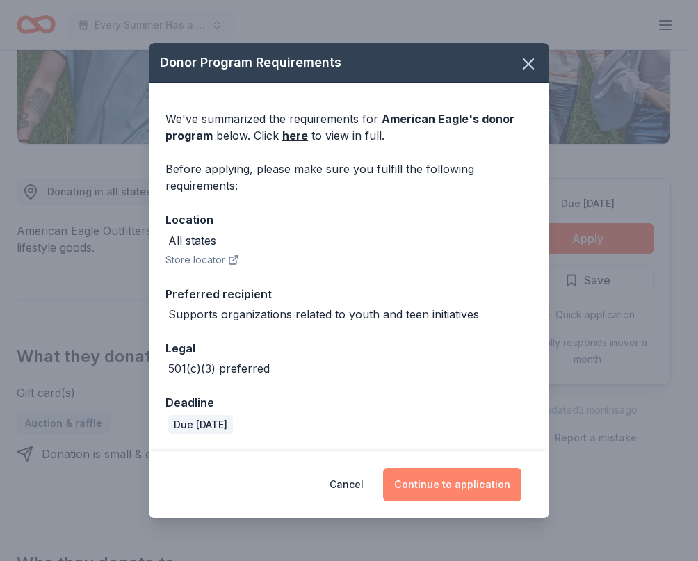
click at [437, 473] on button "Continue to application" at bounding box center [452, 484] width 138 height 33
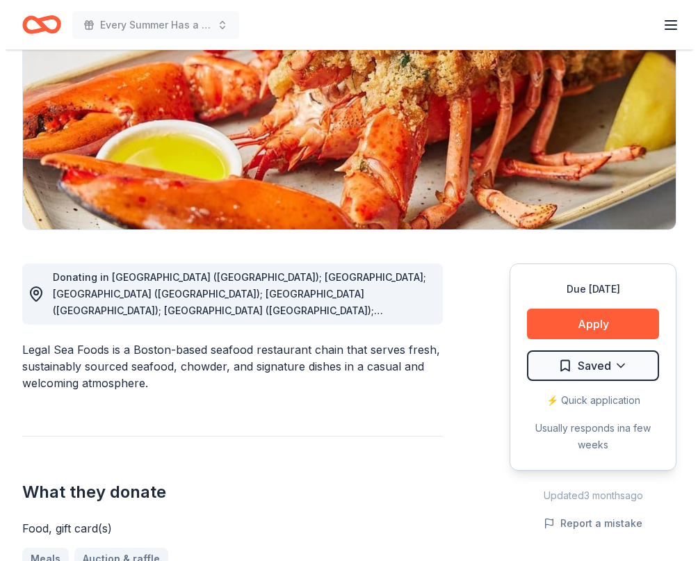
scroll to position [278, 0]
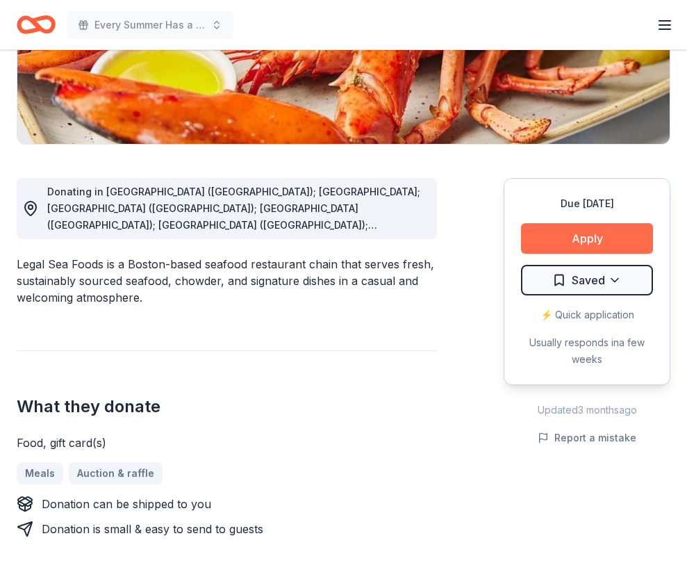
click at [585, 236] on button "Apply" at bounding box center [587, 238] width 132 height 31
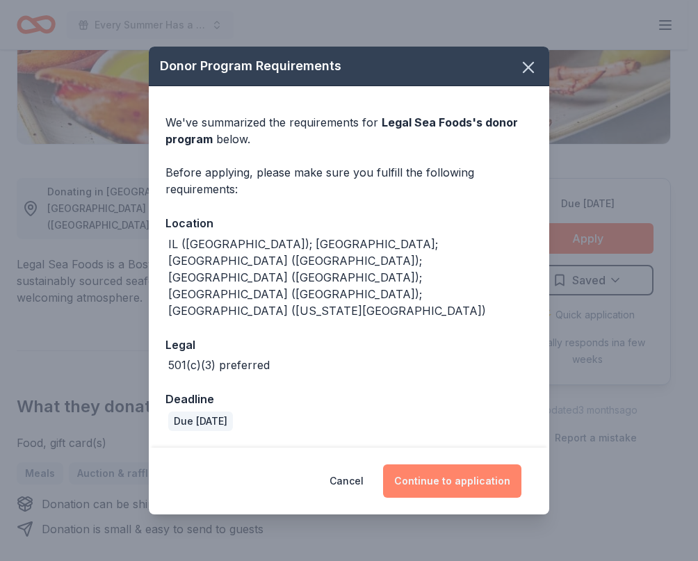
click at [460, 464] on button "Continue to application" at bounding box center [452, 480] width 138 height 33
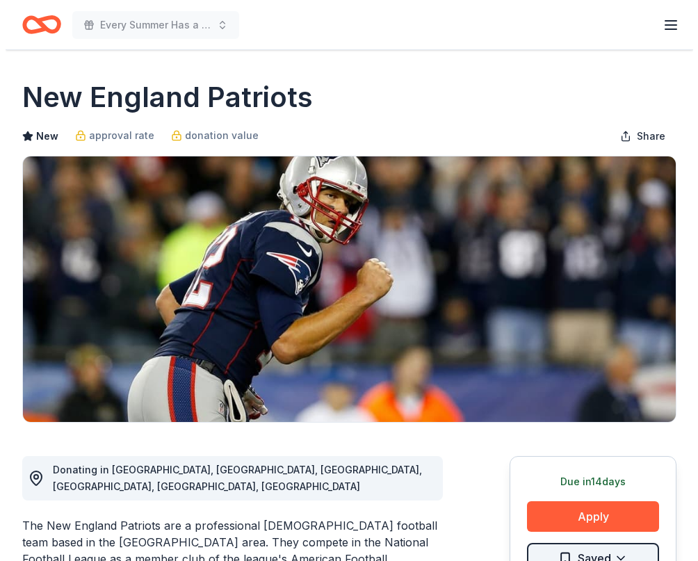
scroll to position [208, 0]
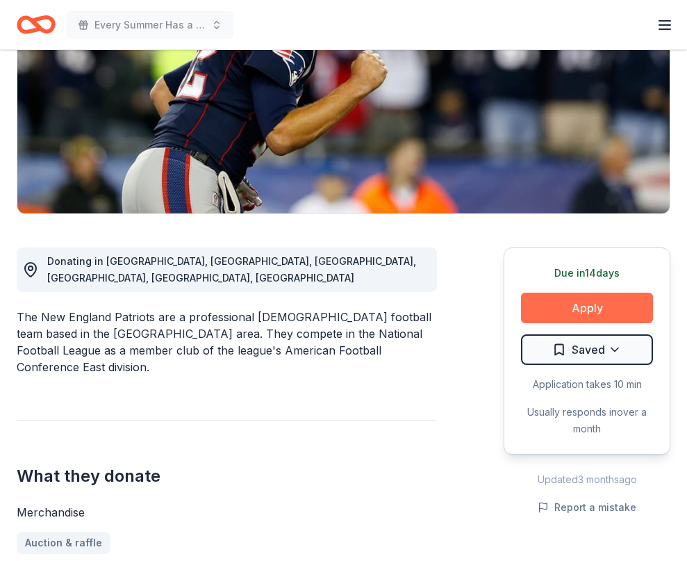
click at [555, 306] on button "Apply" at bounding box center [587, 308] width 132 height 31
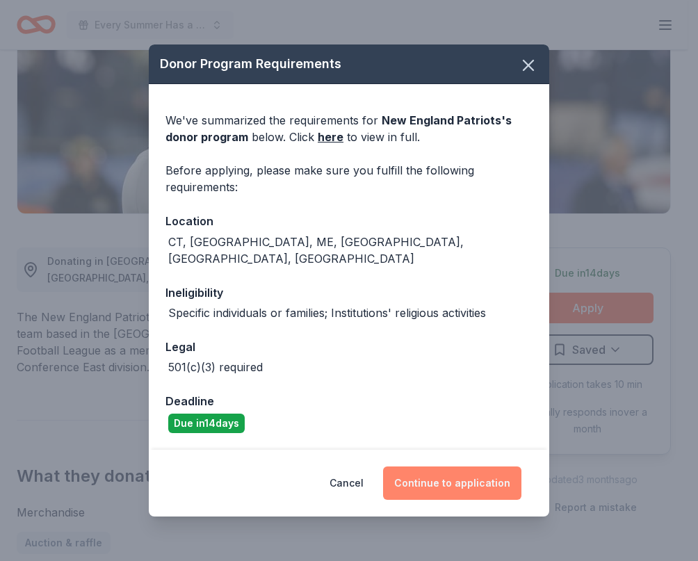
click at [461, 466] on button "Continue to application" at bounding box center [452, 482] width 138 height 33
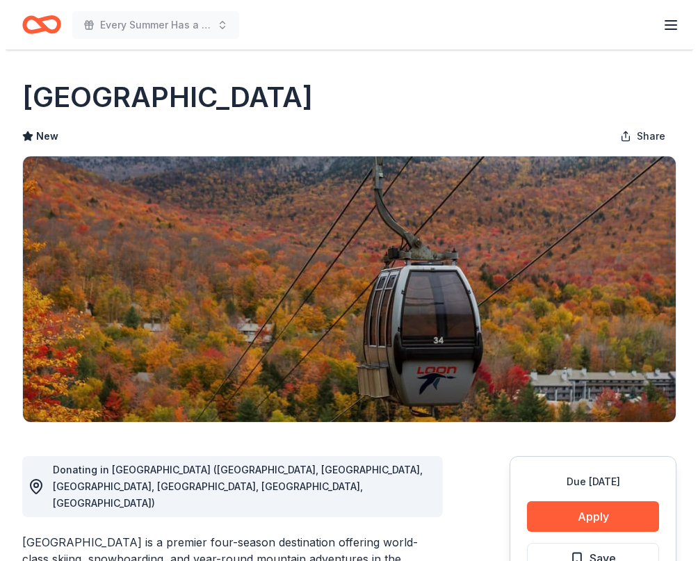
scroll to position [208, 0]
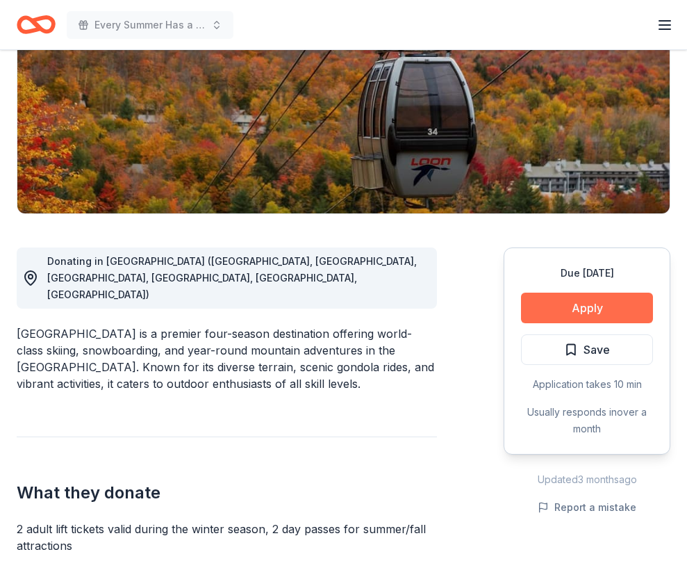
click at [578, 310] on button "Apply" at bounding box center [587, 308] width 132 height 31
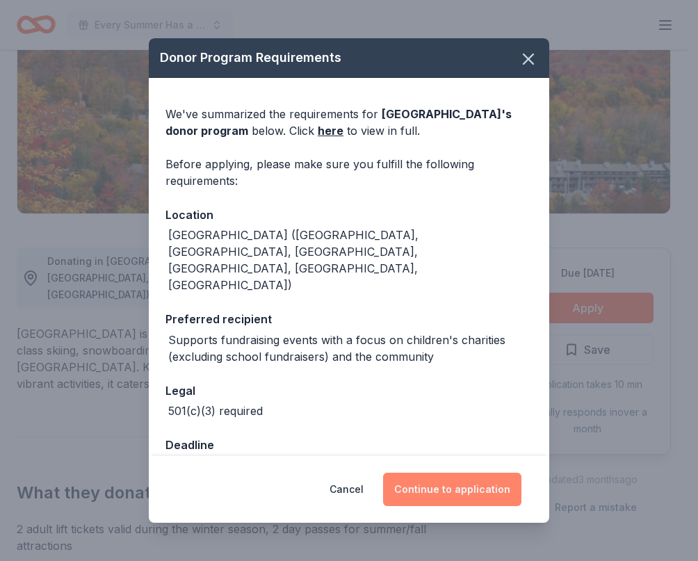
click at [455, 478] on button "Continue to application" at bounding box center [452, 489] width 138 height 33
